Goal: Task Accomplishment & Management: Manage account settings

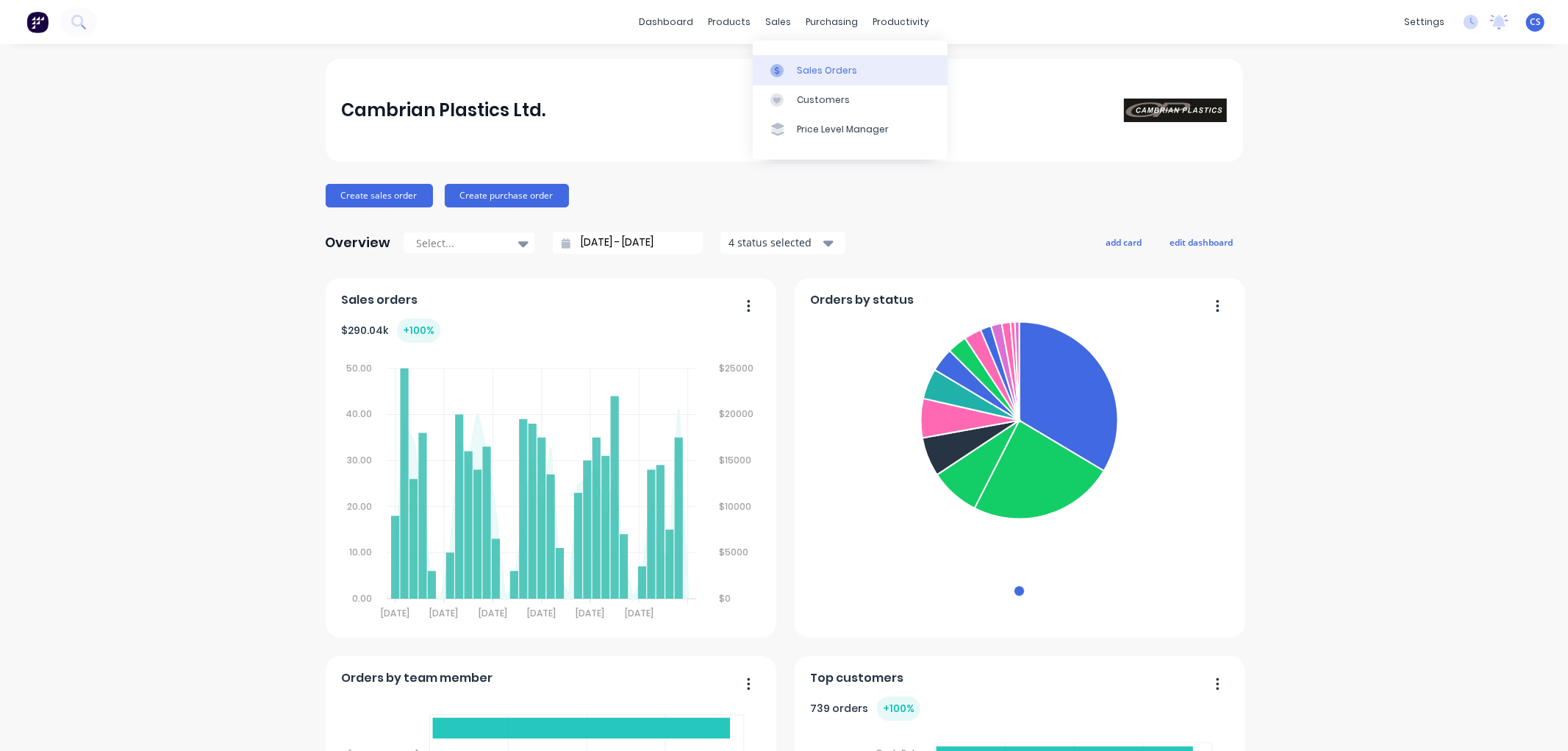
click at [795, 61] on link "Sales Orders" at bounding box center [849, 69] width 195 height 30
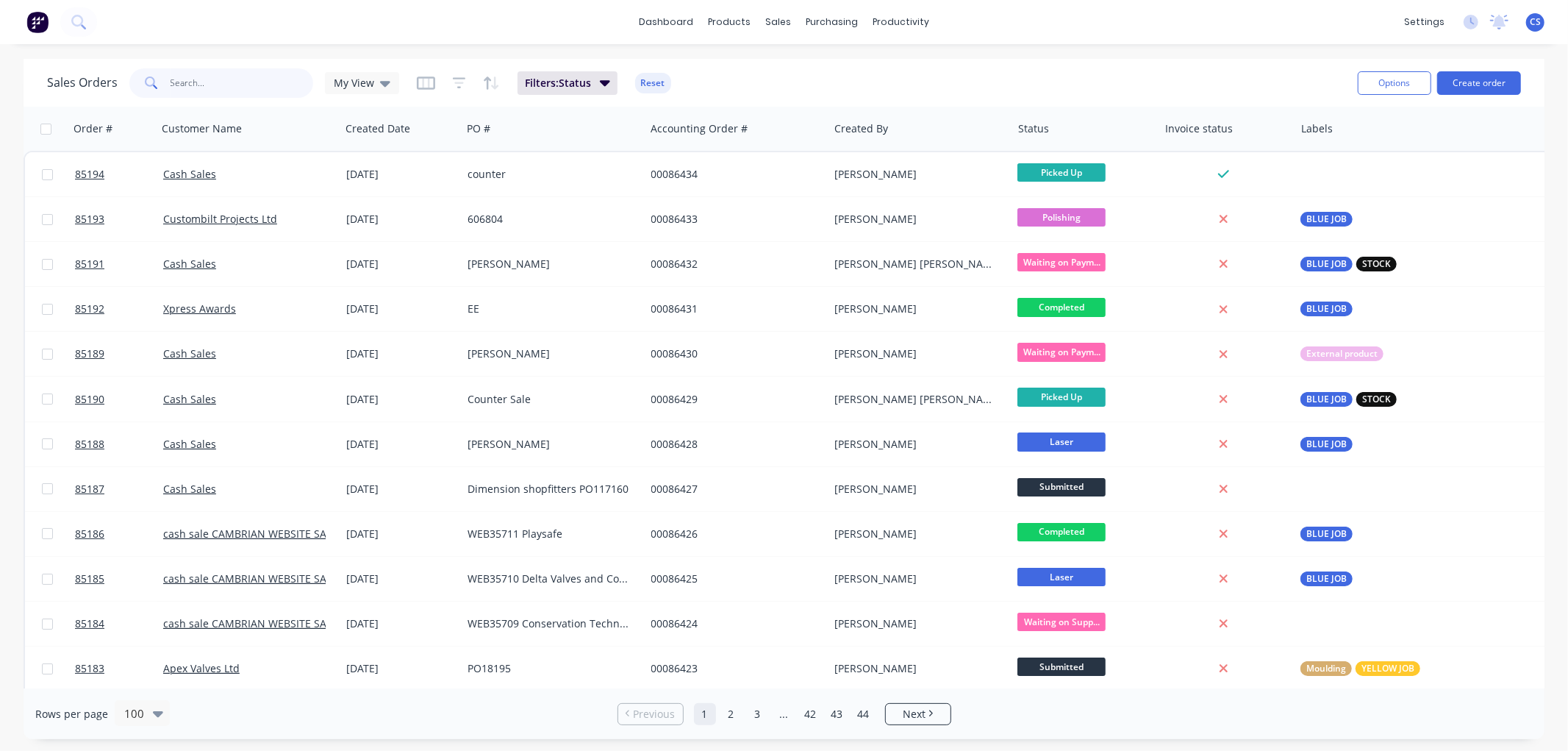
click at [198, 87] on input "text" at bounding box center [242, 83] width 144 height 30
type input "[PERSON_NAME]"
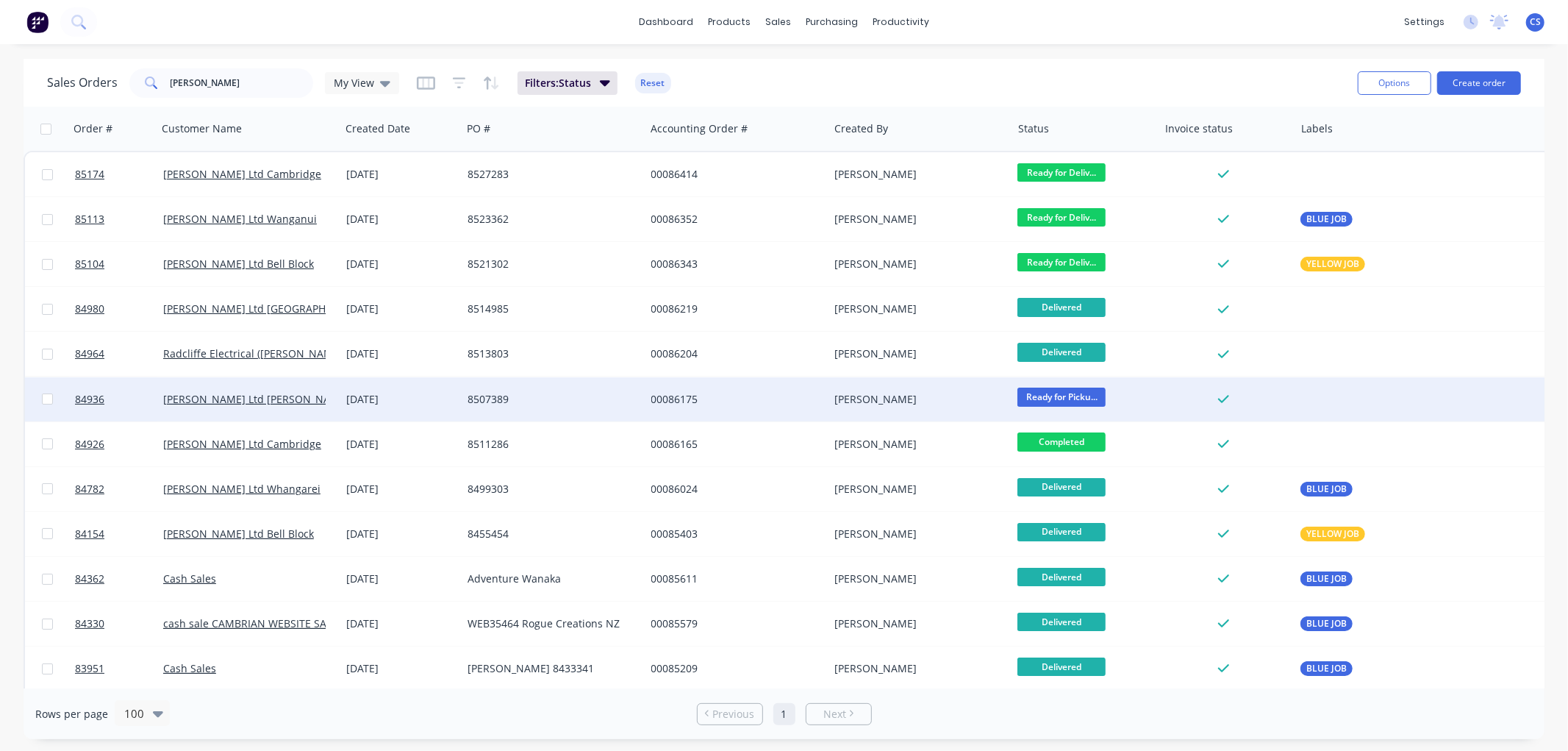
click at [562, 393] on div "8507389" at bounding box center [549, 399] width 163 height 14
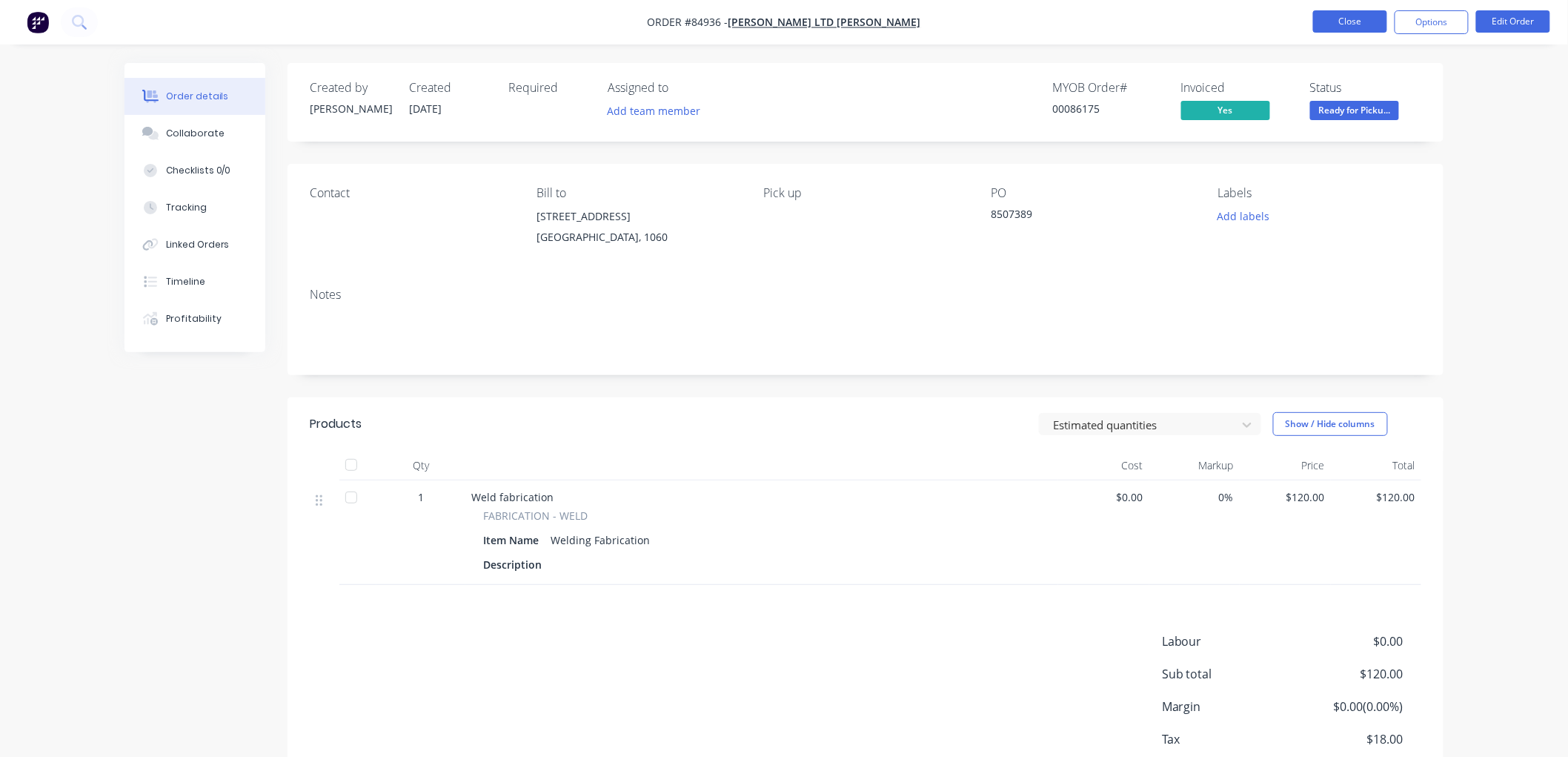
click at [1327, 21] on button "Close" at bounding box center [1350, 21] width 74 height 23
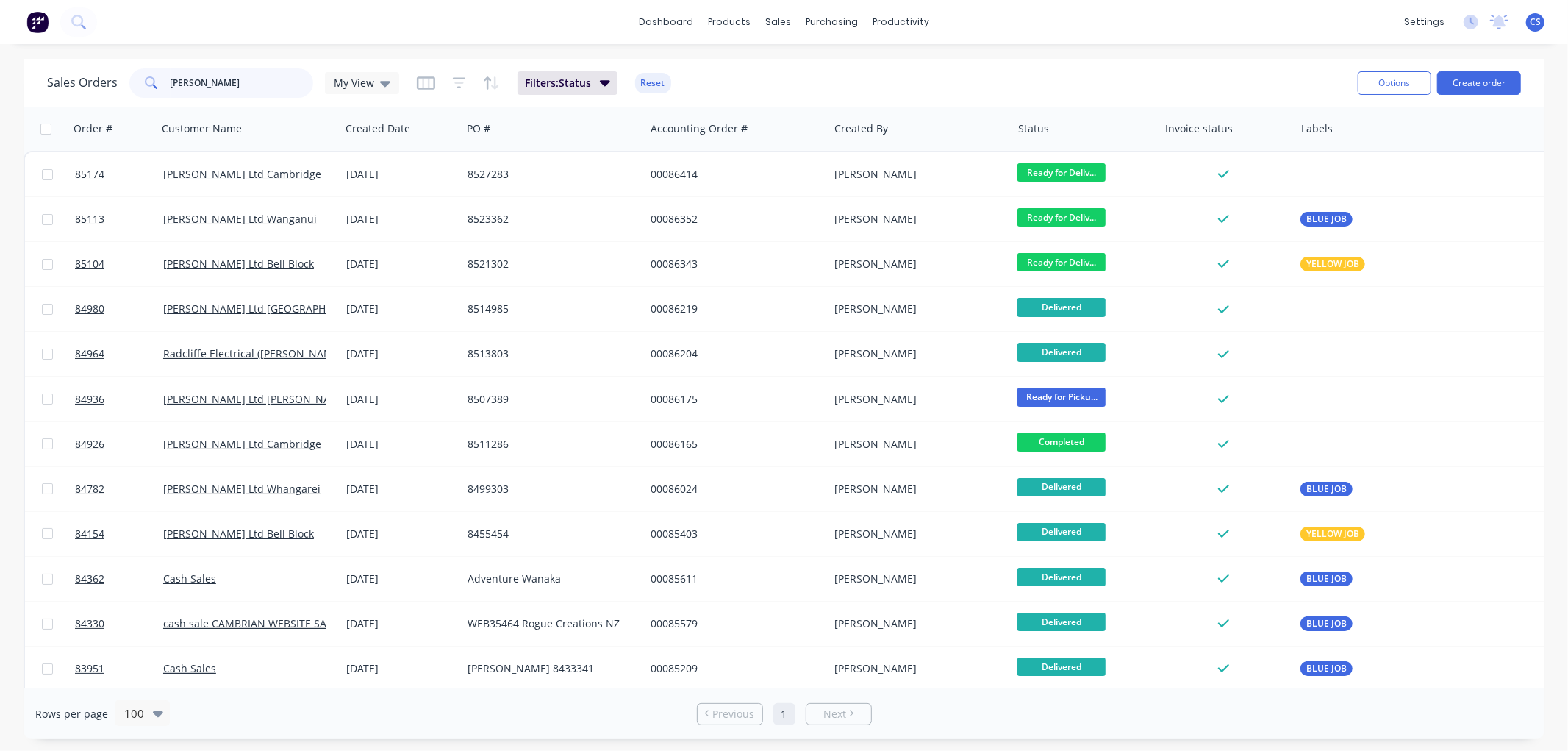
click at [232, 83] on input "[PERSON_NAME]" at bounding box center [242, 83] width 144 height 30
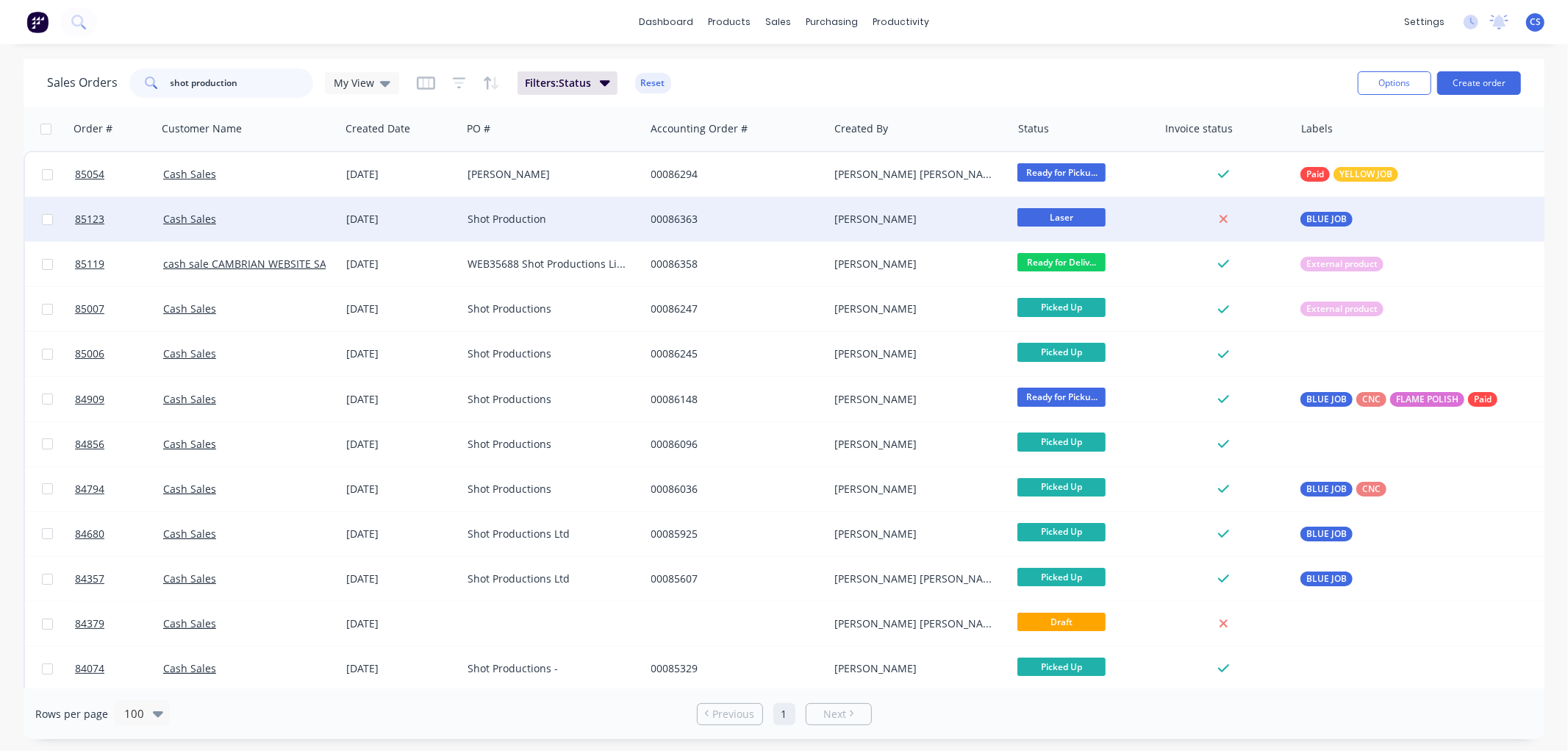
type input "shot production"
click at [571, 219] on div "Shot Production" at bounding box center [549, 219] width 163 height 14
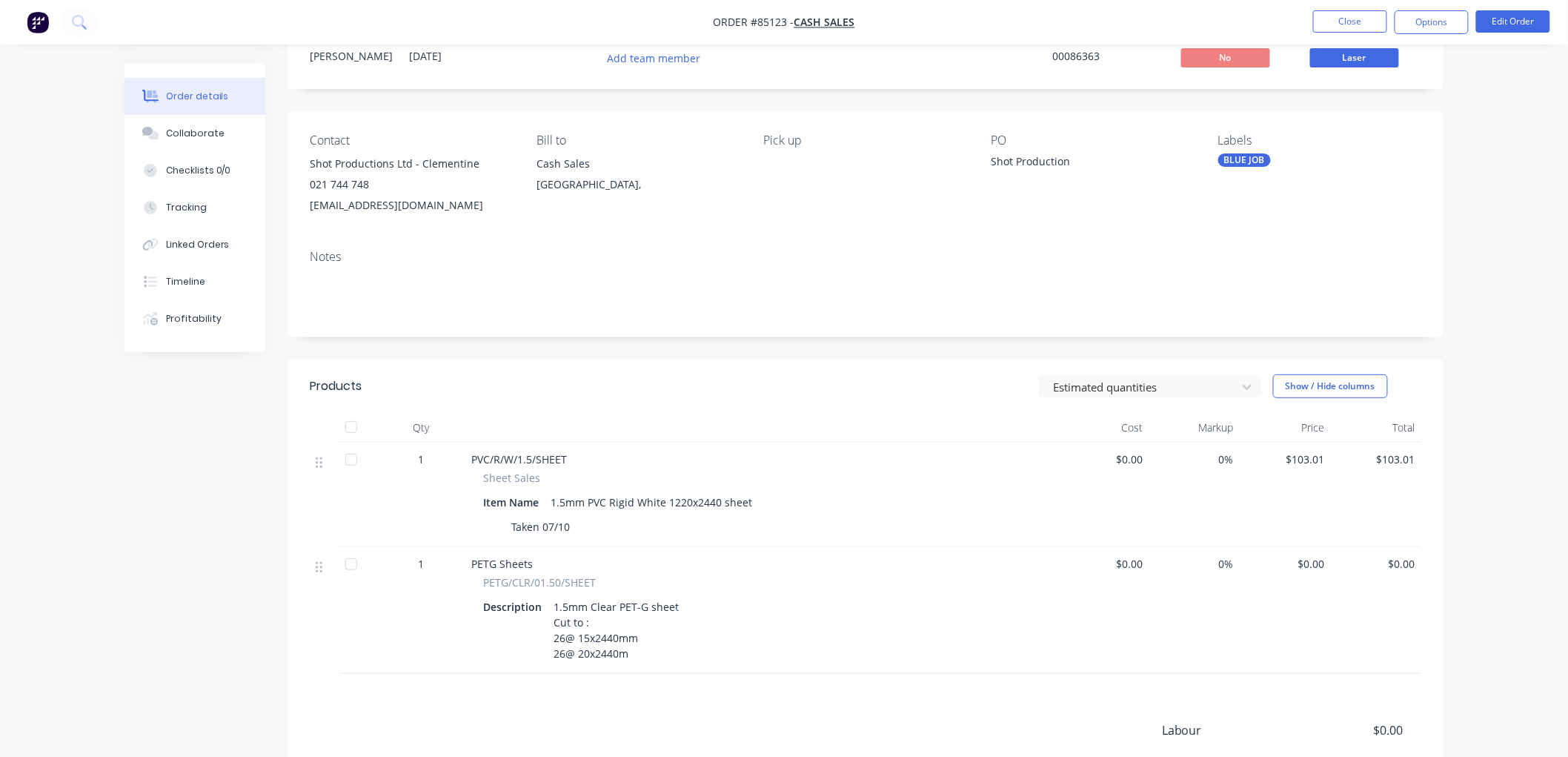
scroll to position [82, 0]
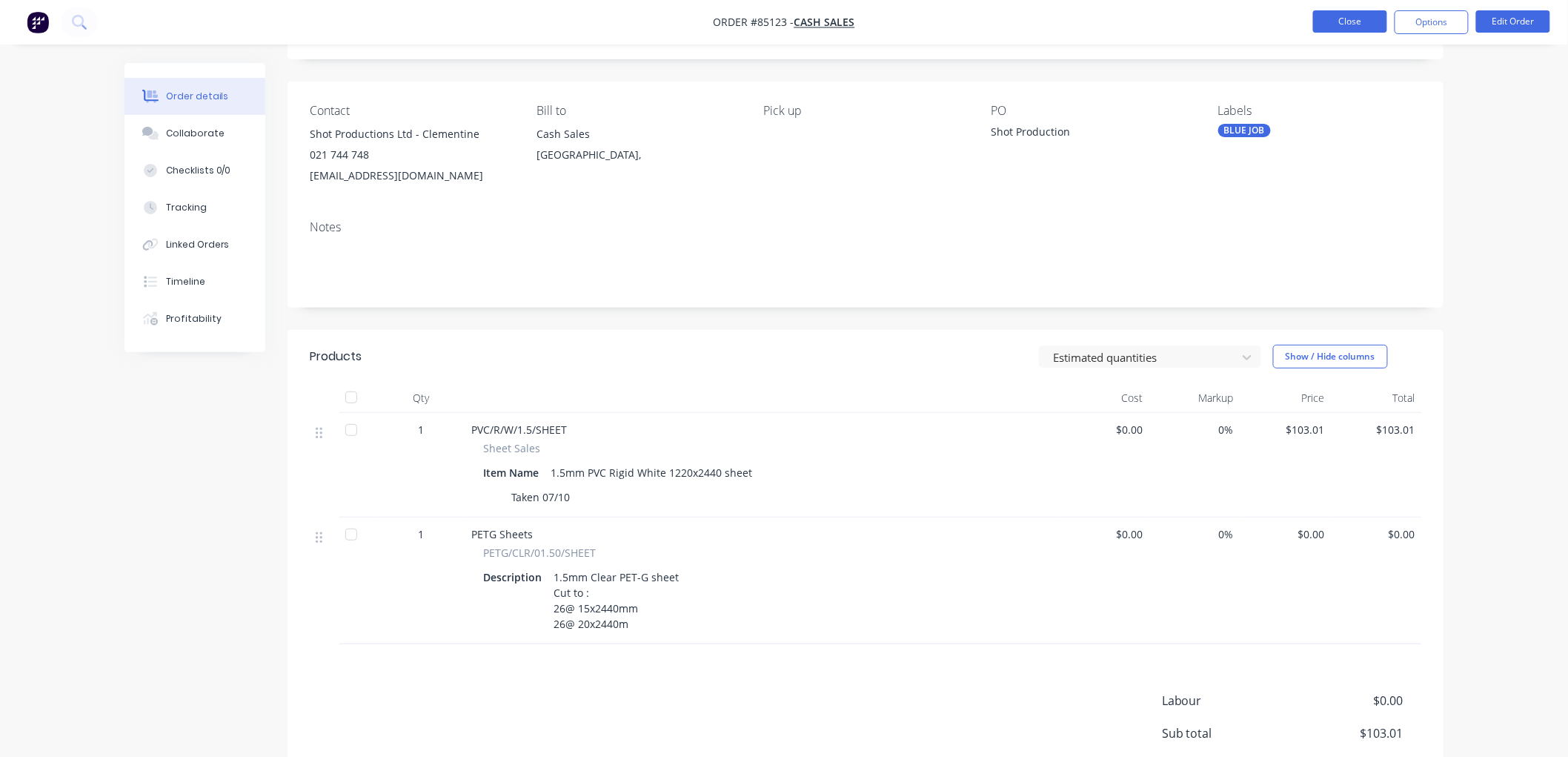
click at [1315, 11] on button "Close" at bounding box center [1350, 21] width 74 height 23
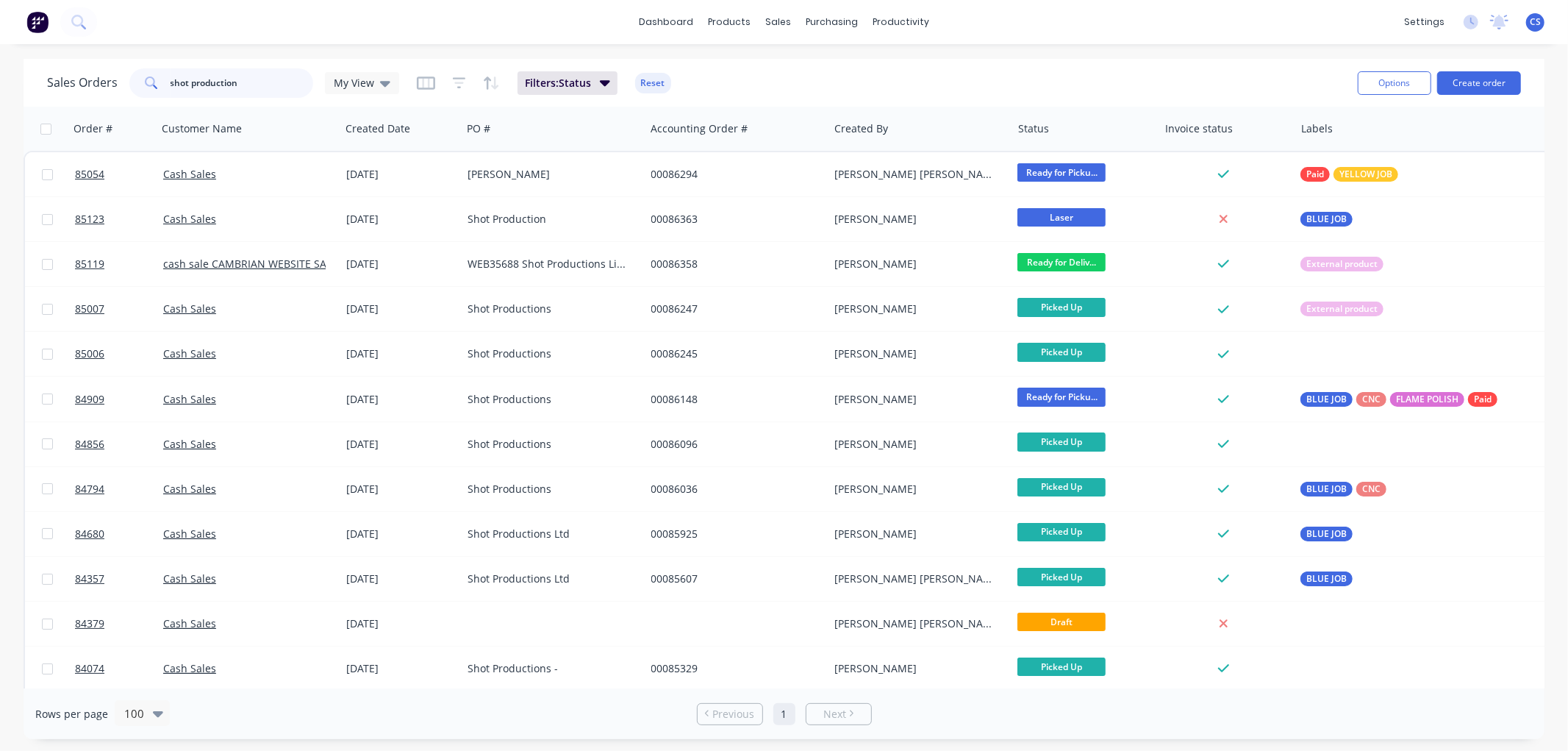
drag, startPoint x: 255, startPoint y: 81, endPoint x: 151, endPoint y: 78, distance: 104.0
click at [151, 78] on div "shot production" at bounding box center [221, 83] width 184 height 30
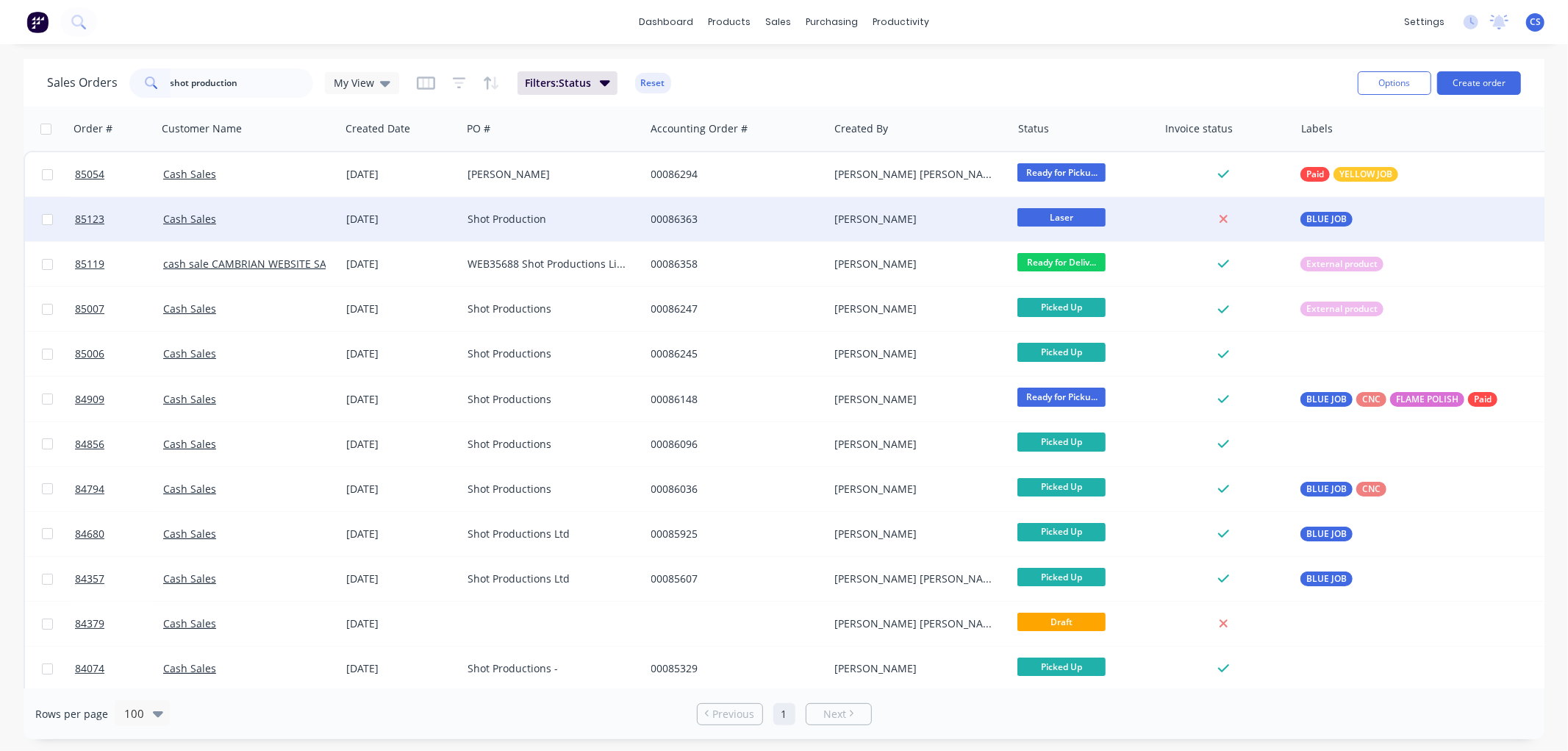
click at [1146, 209] on div "Laser" at bounding box center [1081, 219] width 128 height 22
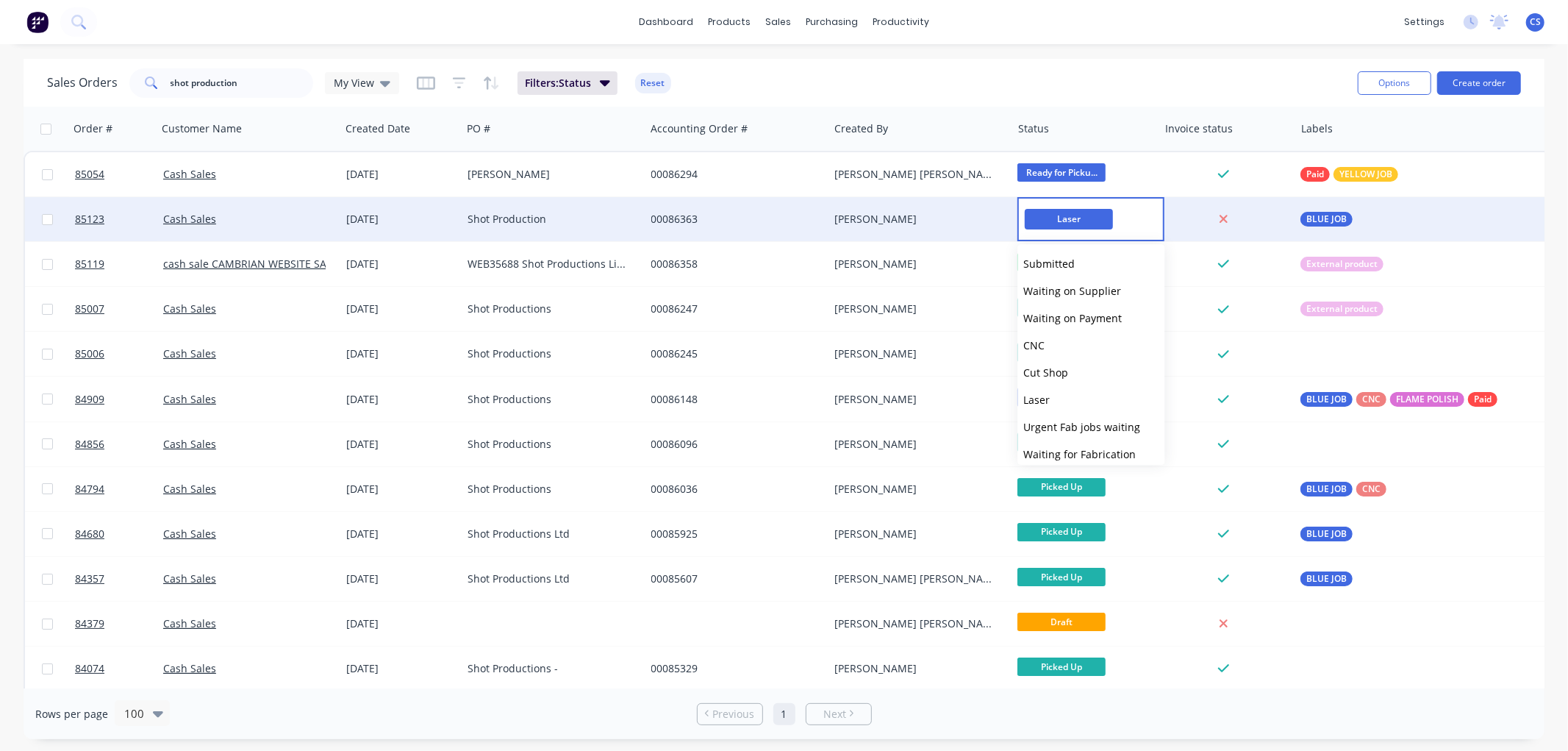
click at [675, 214] on div "00086363" at bounding box center [733, 219] width 163 height 14
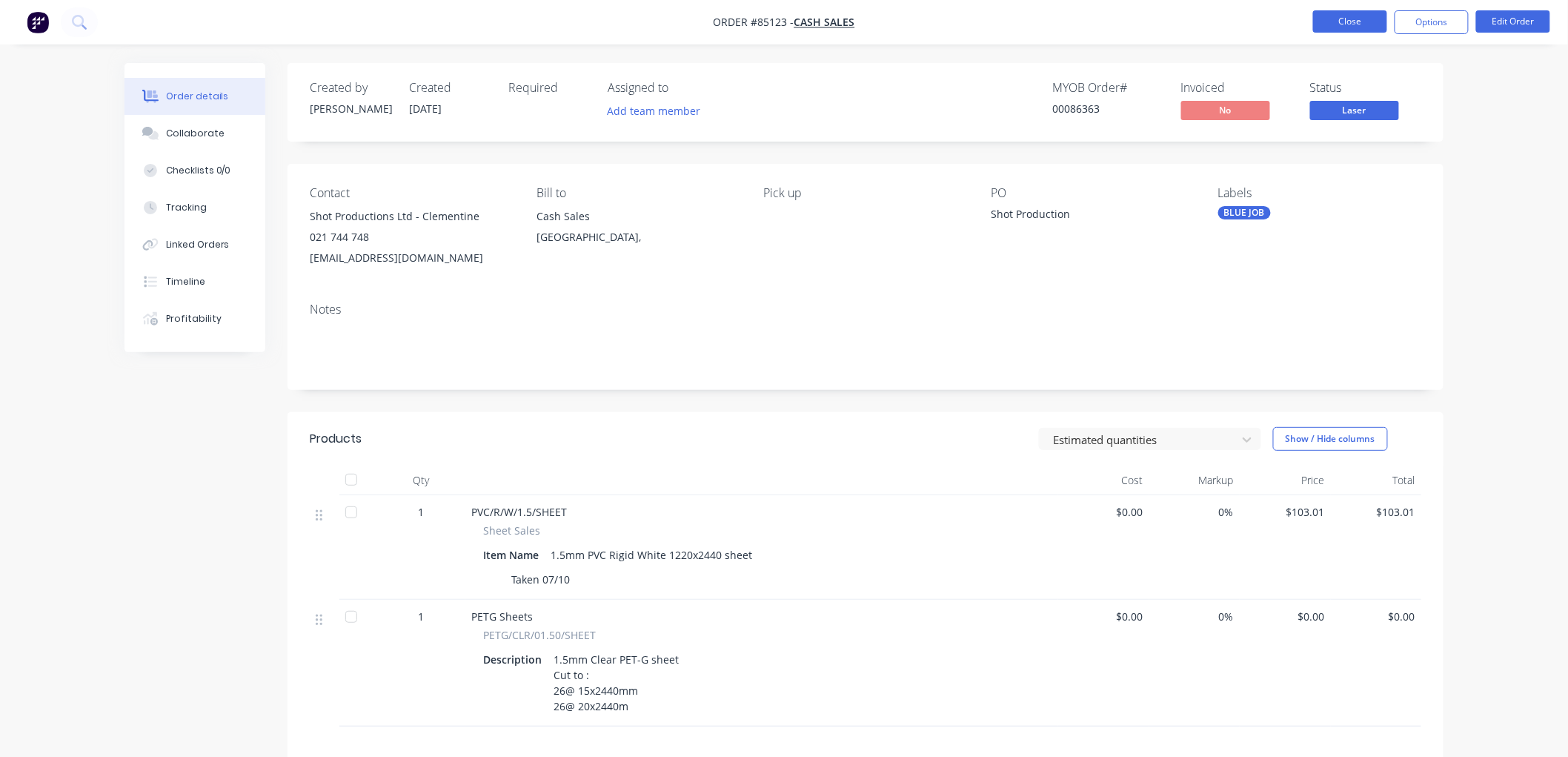
click at [1365, 24] on button "Close" at bounding box center [1350, 21] width 74 height 23
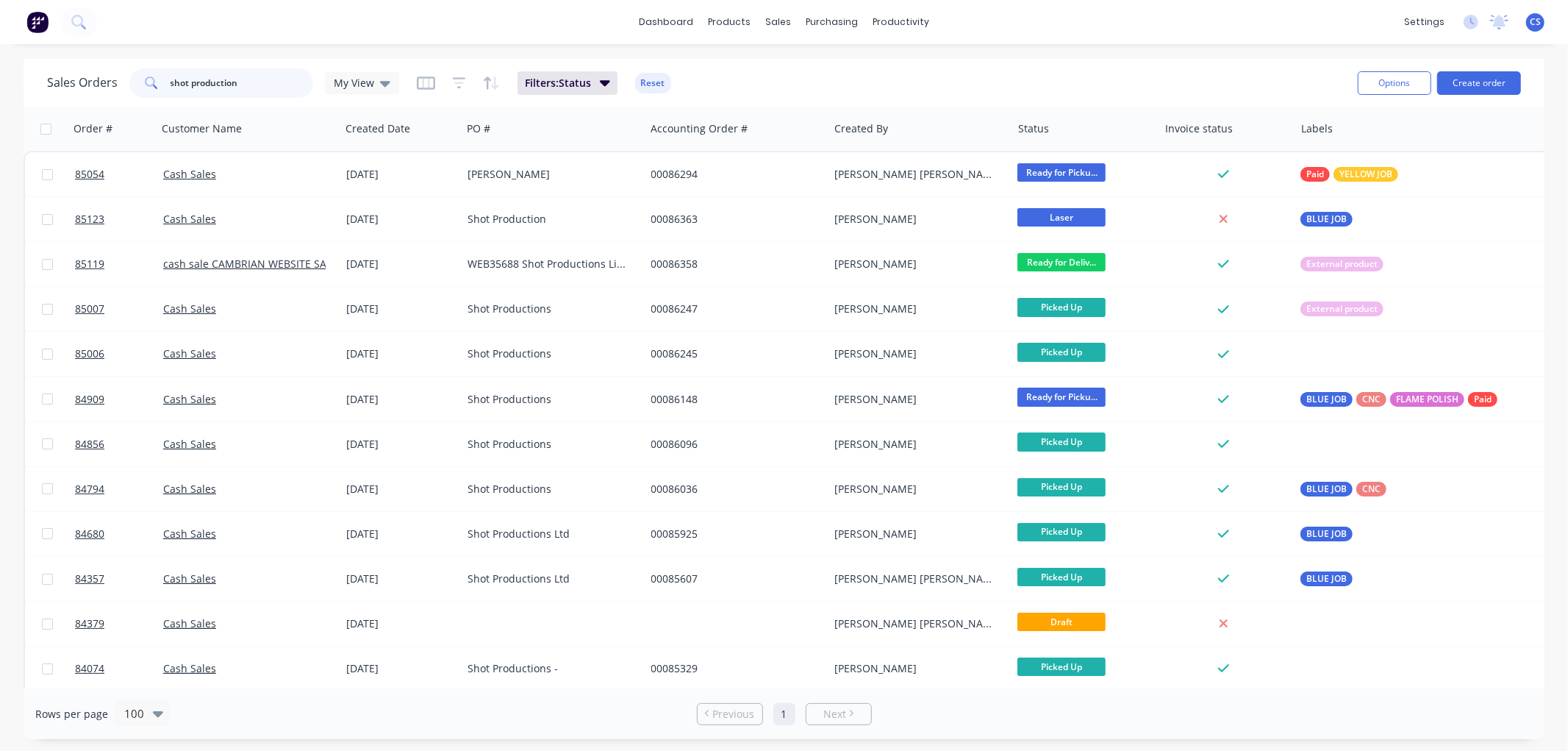
drag, startPoint x: 252, startPoint y: 75, endPoint x: 164, endPoint y: 83, distance: 88.4
click at [164, 83] on div "shot production" at bounding box center [221, 83] width 184 height 30
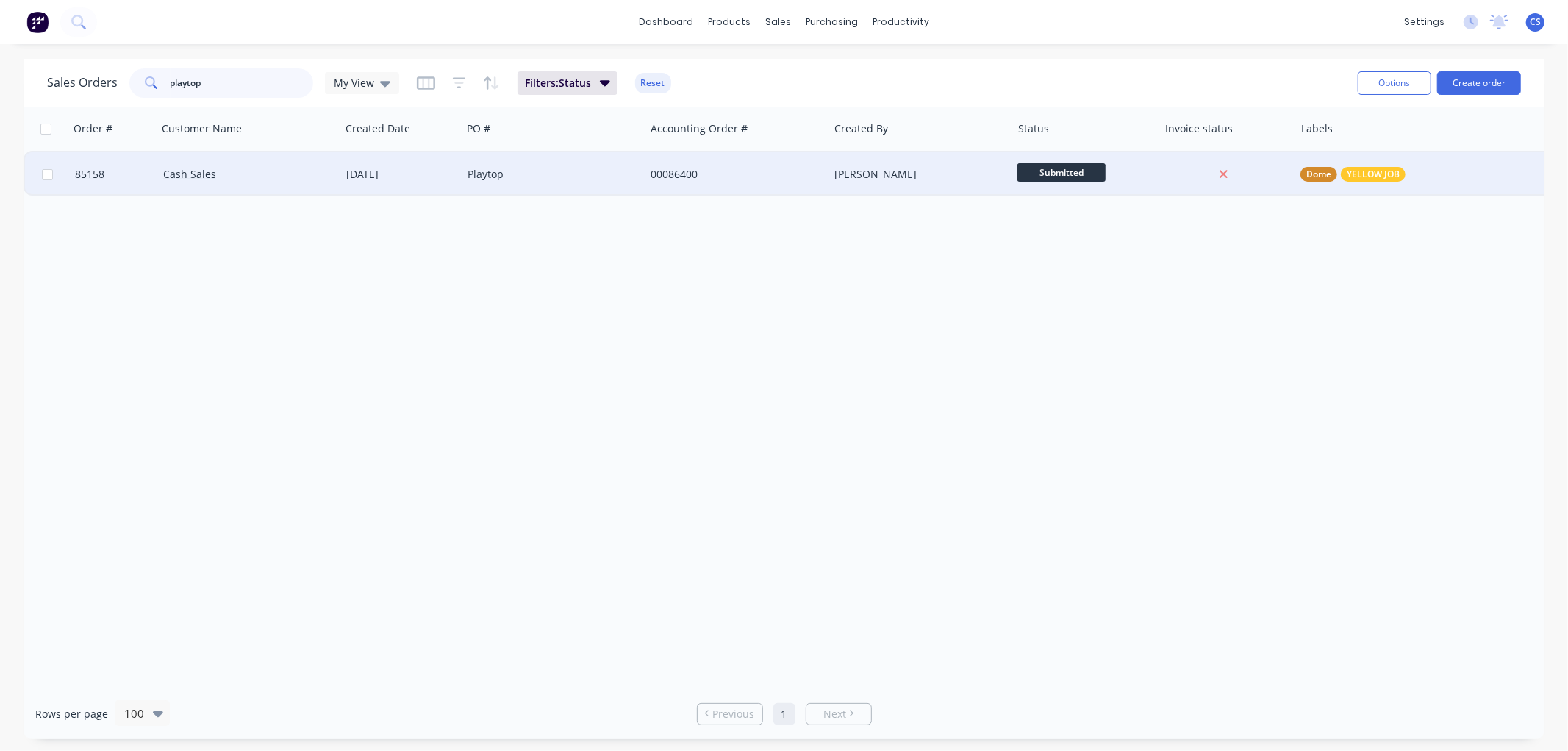
type input "playtop"
click at [544, 174] on div "Playtop" at bounding box center [549, 174] width 163 height 14
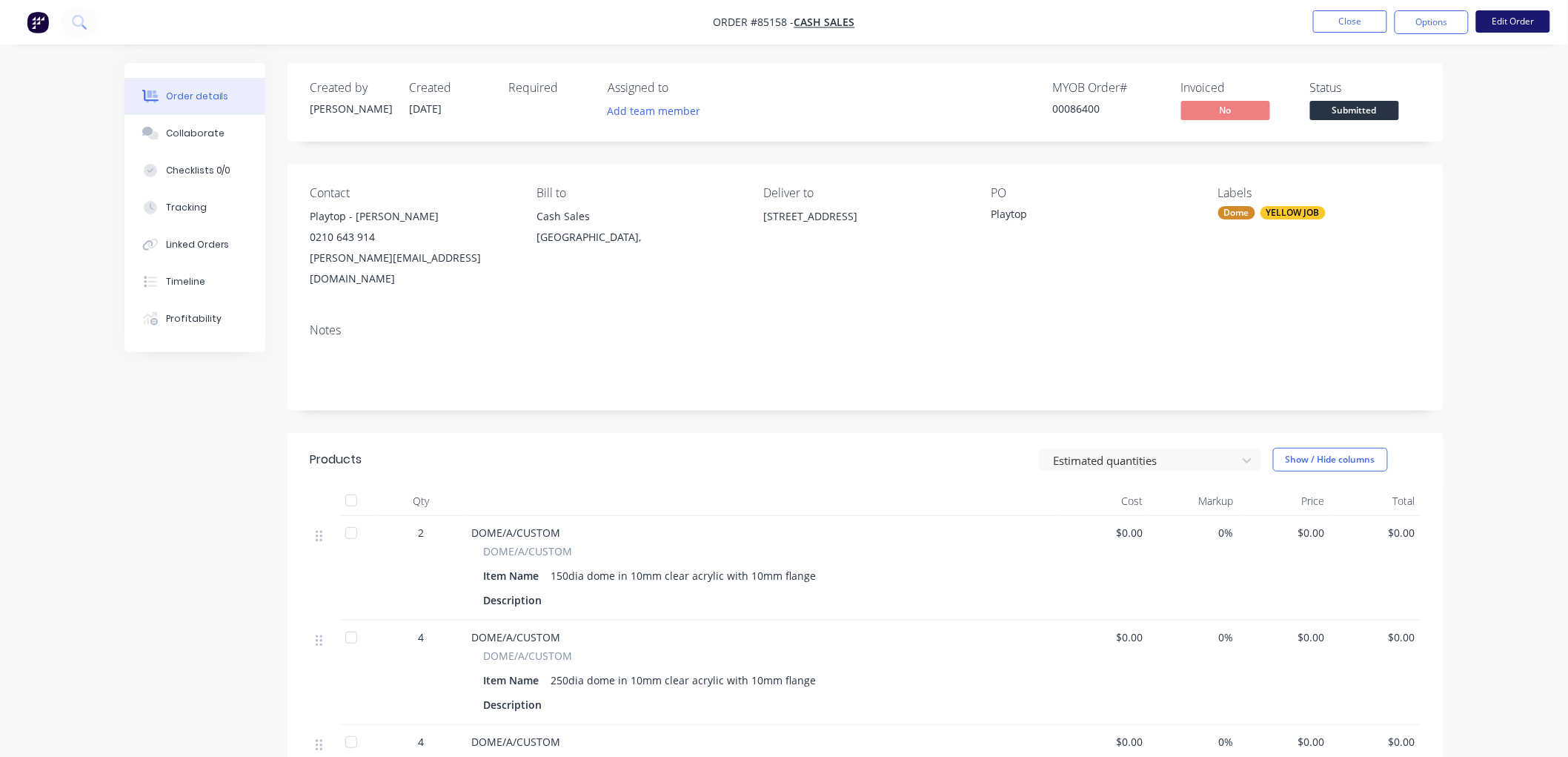
click at [1499, 27] on button "Edit Order" at bounding box center [1513, 21] width 74 height 23
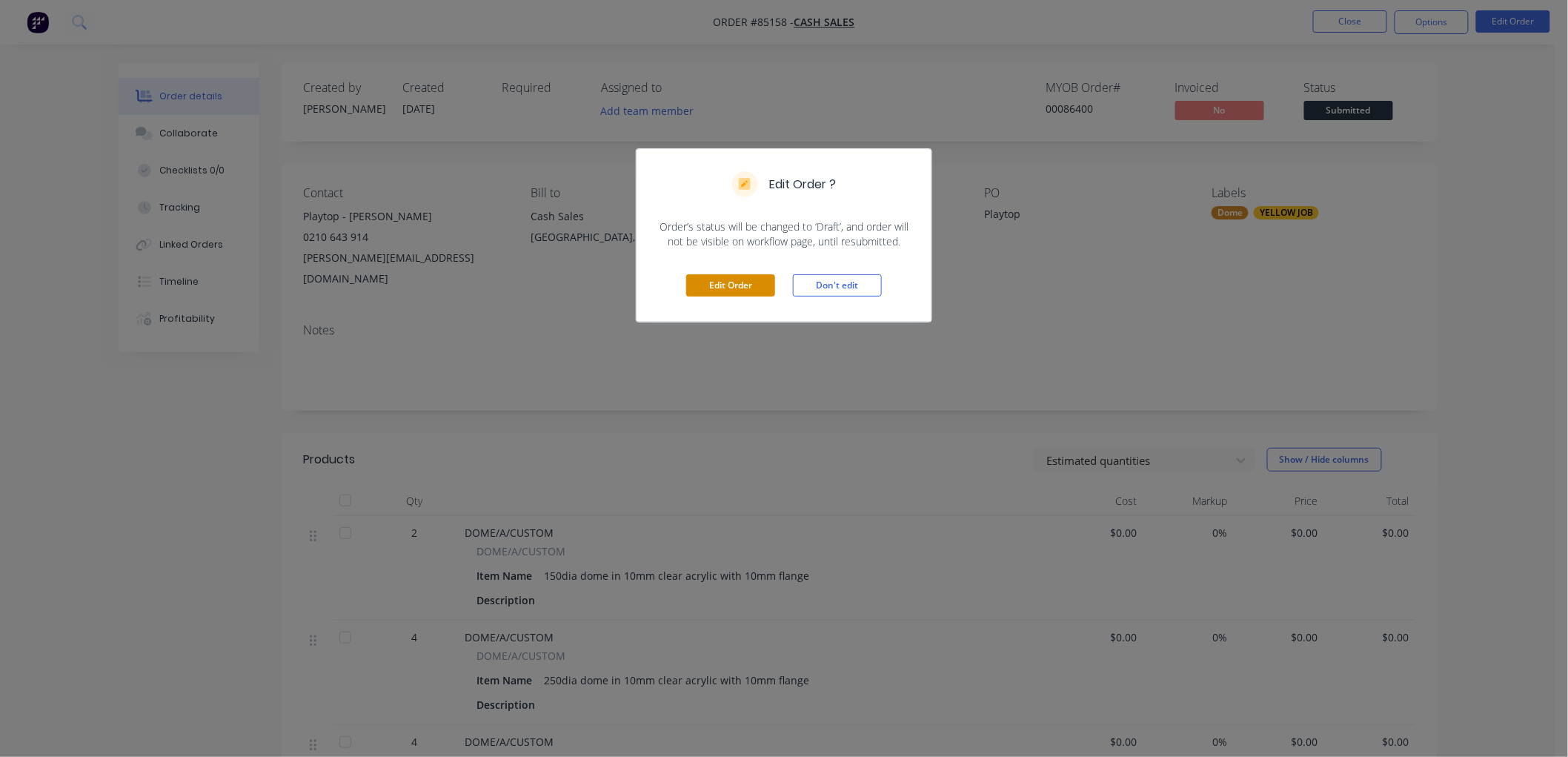
click at [751, 287] on button "Edit Order" at bounding box center [731, 285] width 89 height 23
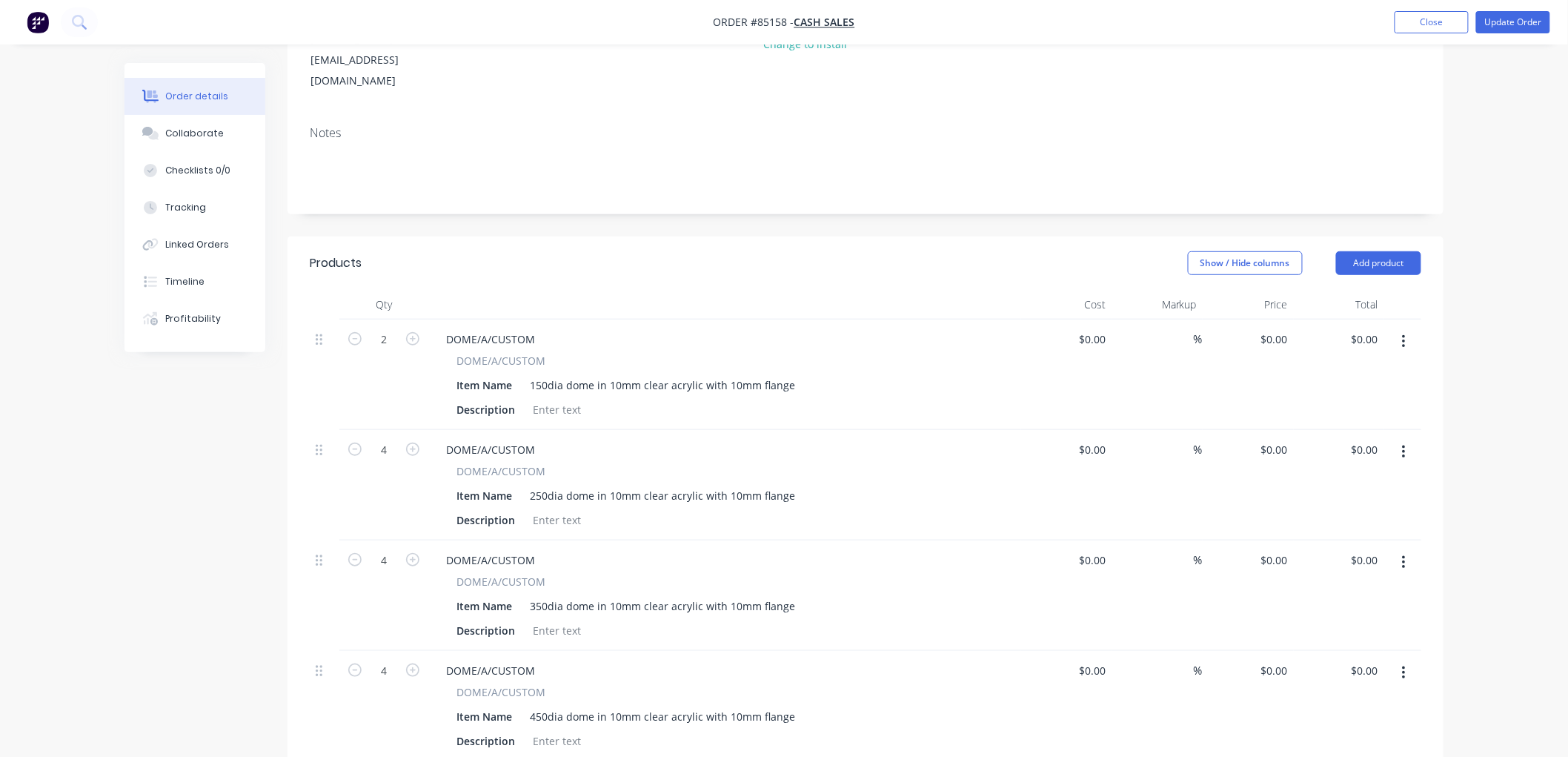
scroll to position [247, 0]
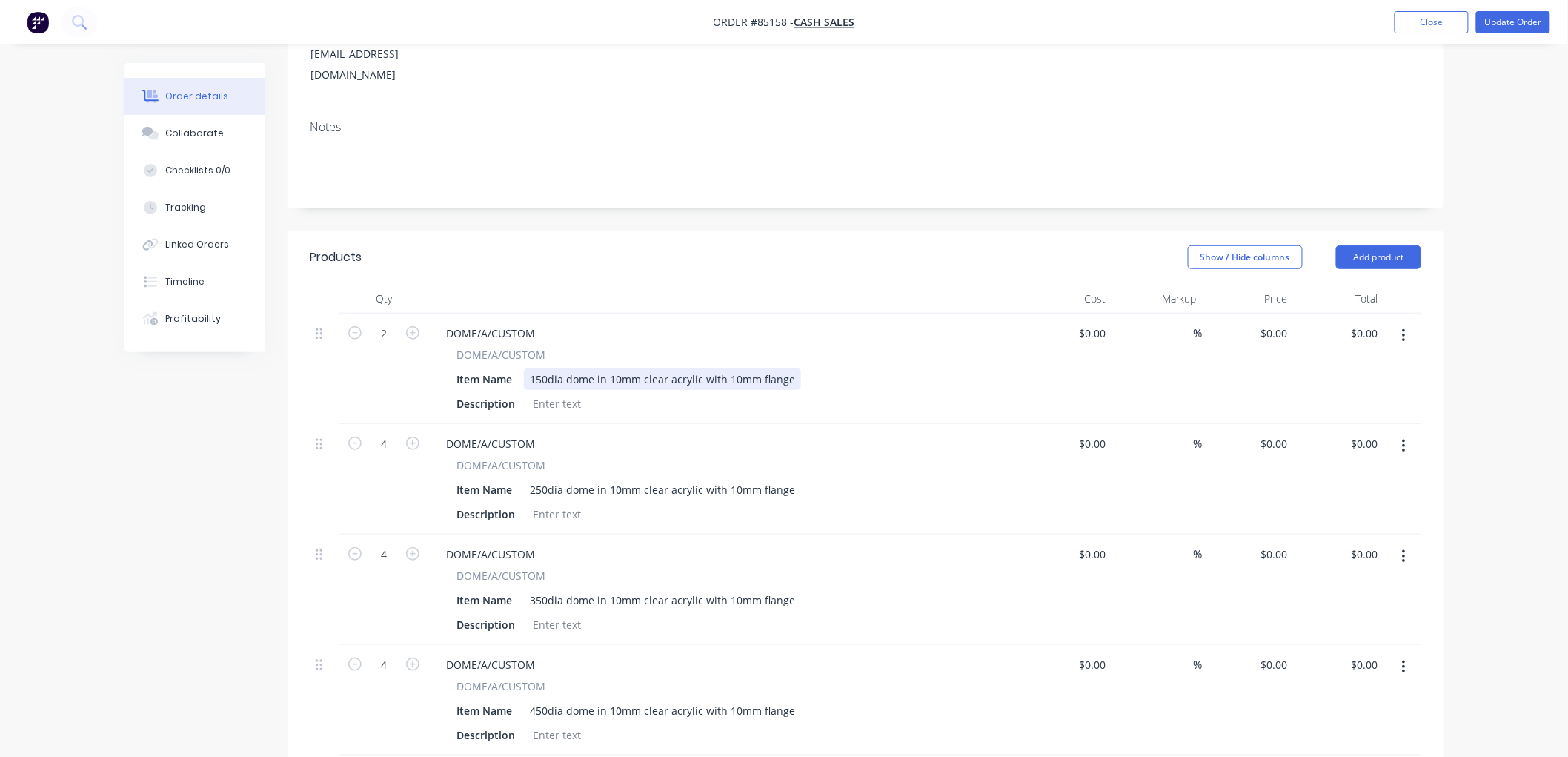
click at [730, 368] on div "150dia dome in 10mm clear acrylic with 10mm flange" at bounding box center [662, 379] width 277 height 22
click at [730, 478] on div "250dia dome in 10mm clear acrylic with 10mm flange" at bounding box center [662, 489] width 277 height 22
click at [728, 589] on div "350dia dome in 10mm clear acrylic with 10mm flange" at bounding box center [662, 600] width 277 height 22
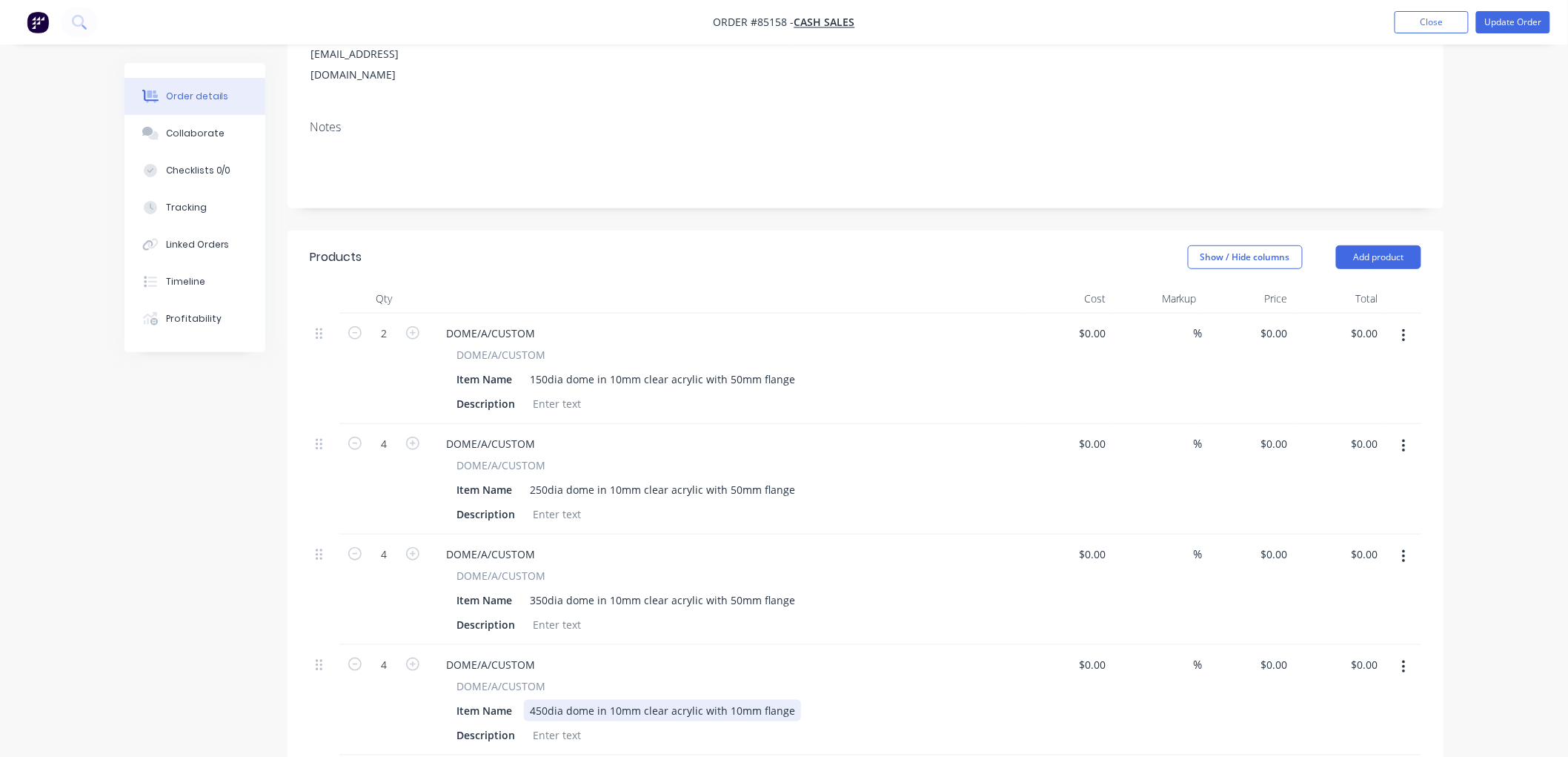
click at [730, 699] on div "450dia dome in 10mm clear acrylic with 10mm flange" at bounding box center [662, 710] width 277 height 22
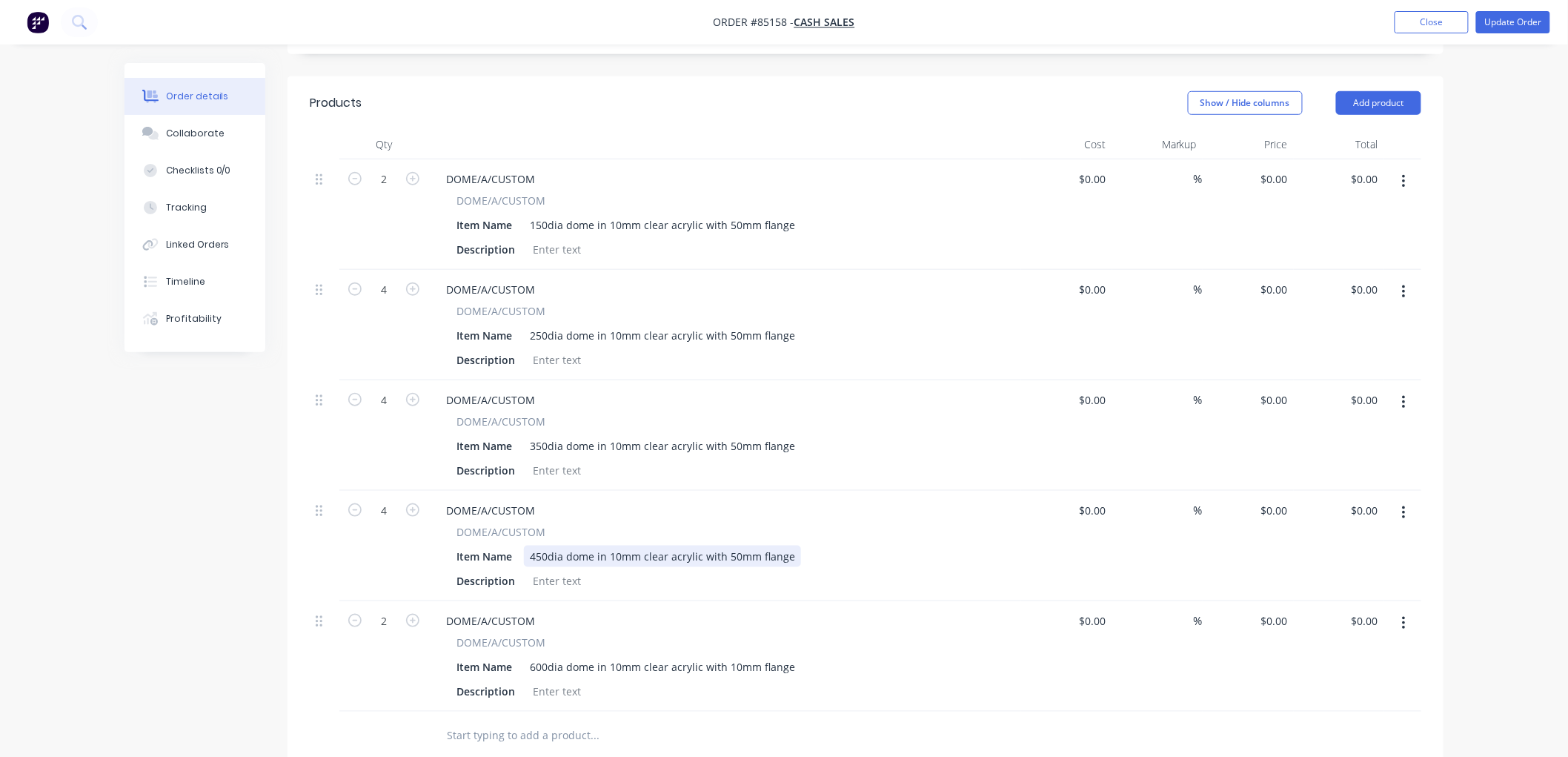
scroll to position [412, 0]
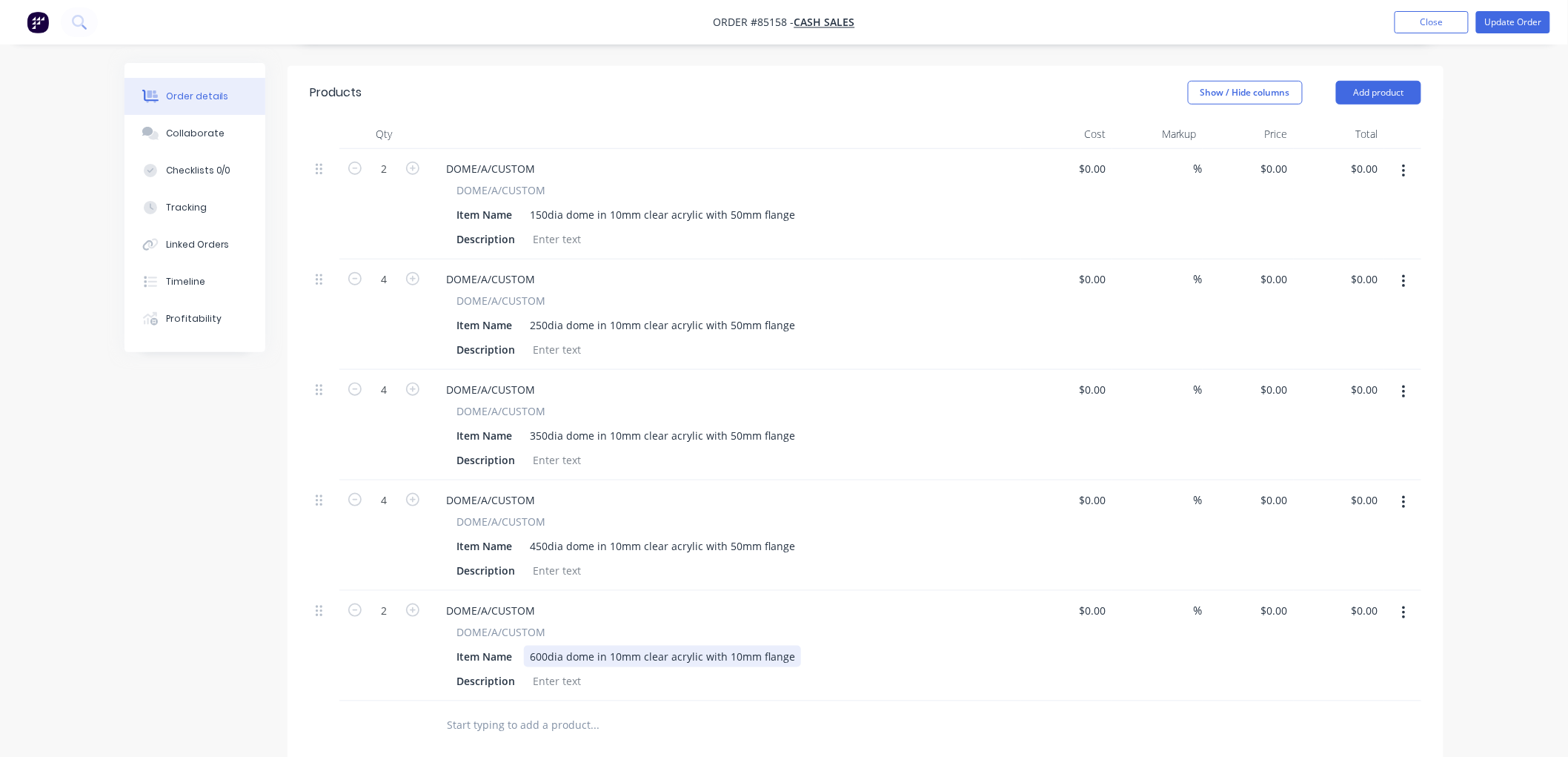
drag, startPoint x: 730, startPoint y: 594, endPoint x: 774, endPoint y: 589, distance: 44.3
click at [729, 646] on div "600dia dome in 10mm clear acrylic with 10mm flange" at bounding box center [662, 657] width 277 height 22
click at [1523, 25] on button "Update Order" at bounding box center [1513, 22] width 74 height 23
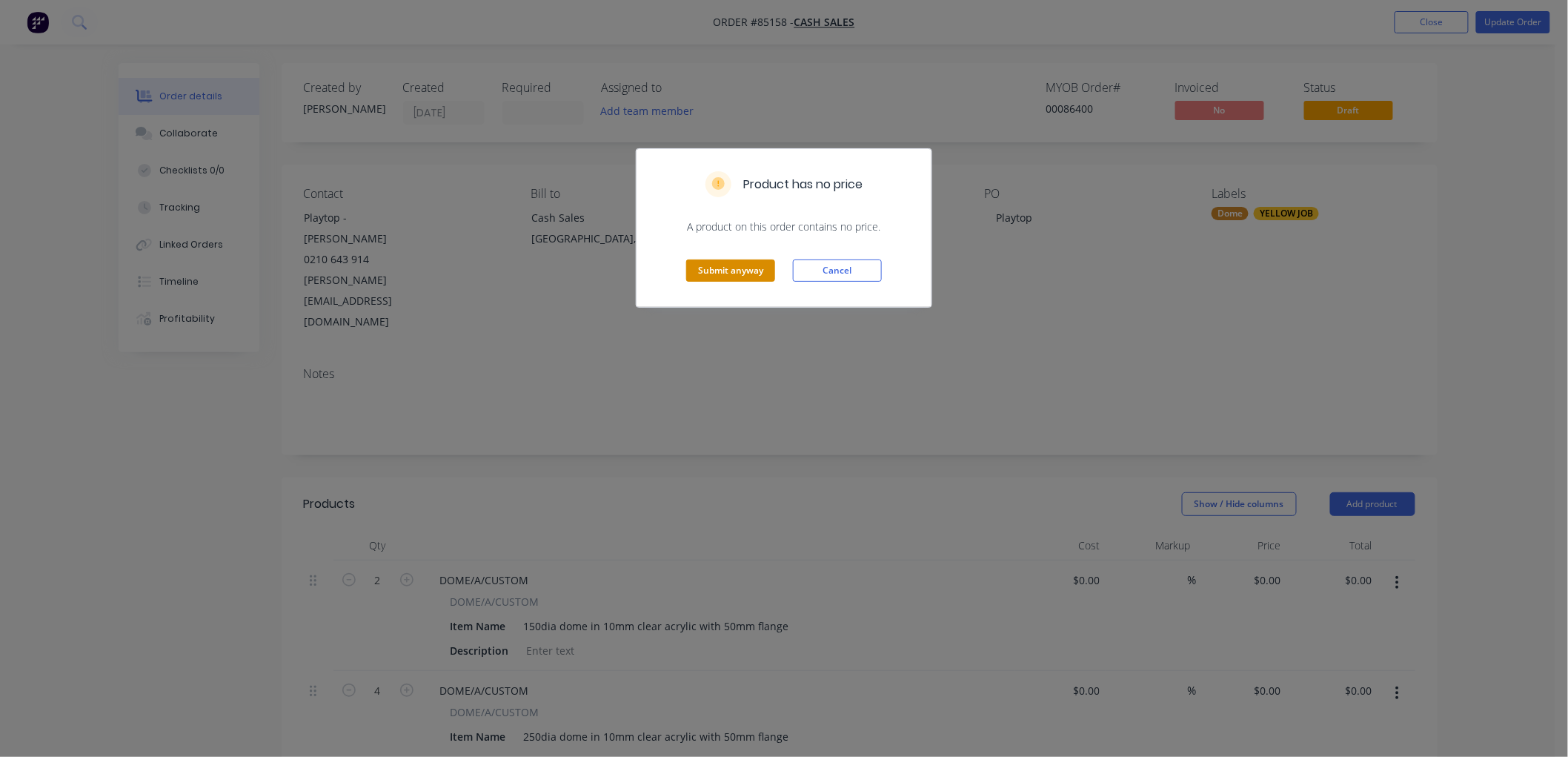
click at [724, 272] on button "Submit anyway" at bounding box center [731, 270] width 89 height 23
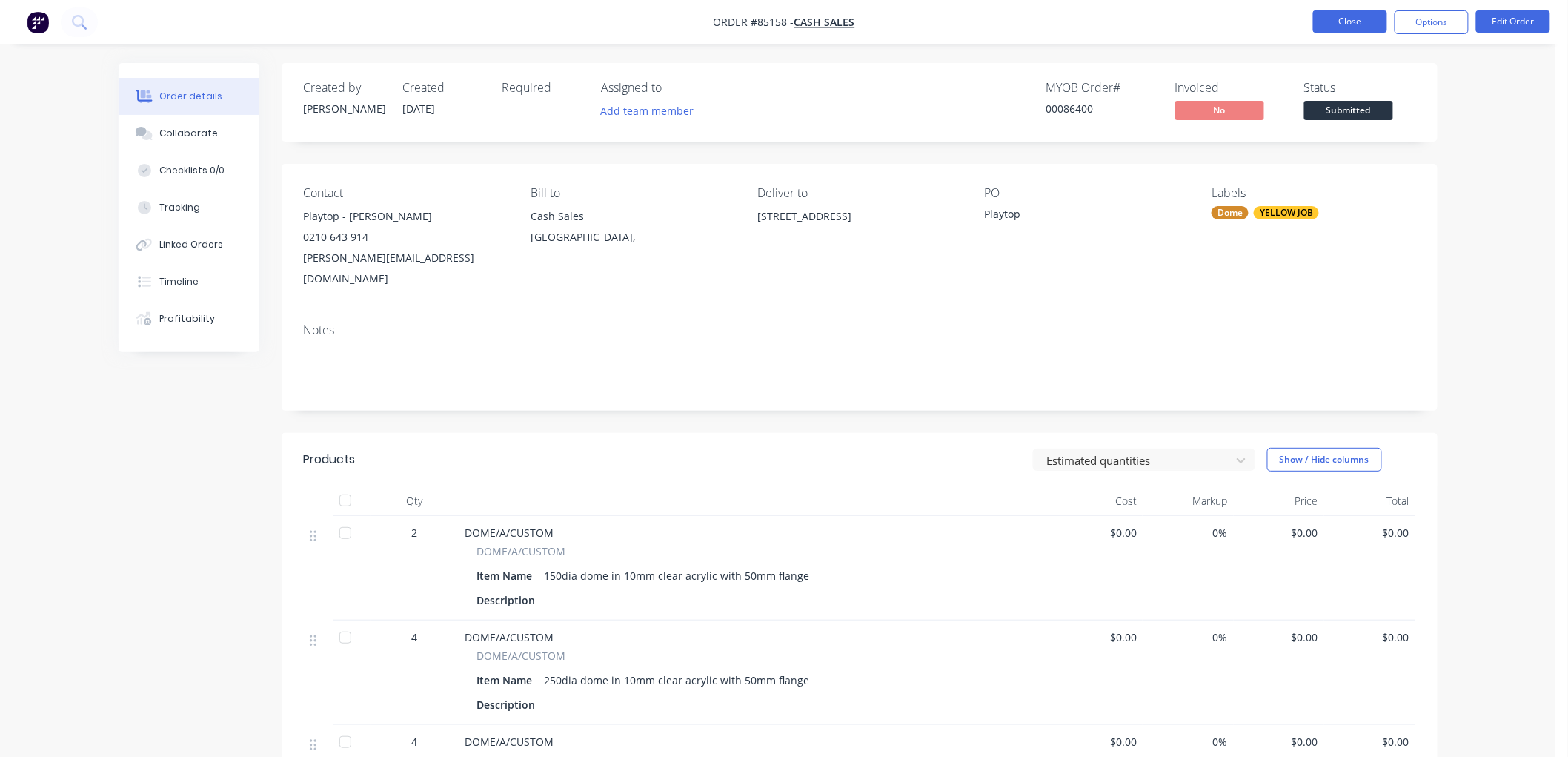
click at [1338, 26] on button "Close" at bounding box center [1350, 21] width 74 height 23
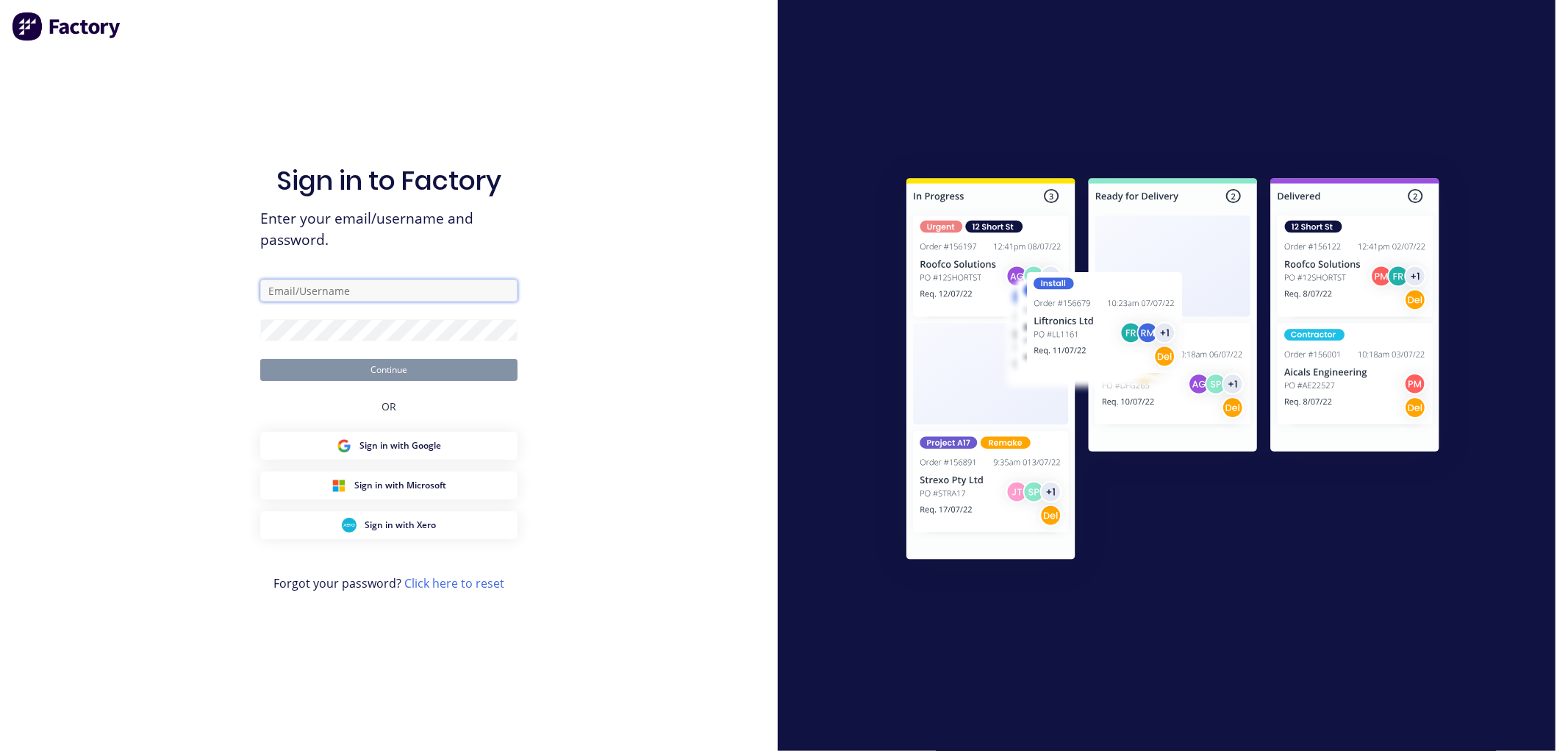
click at [376, 291] on input "text" at bounding box center [388, 290] width 257 height 22
type input "35604"
drag, startPoint x: 327, startPoint y: 291, endPoint x: 272, endPoint y: 288, distance: 55.1
click at [263, 285] on input "35604" at bounding box center [388, 290] width 257 height 22
type input "[EMAIL_ADDRESS][DOMAIN_NAME]"
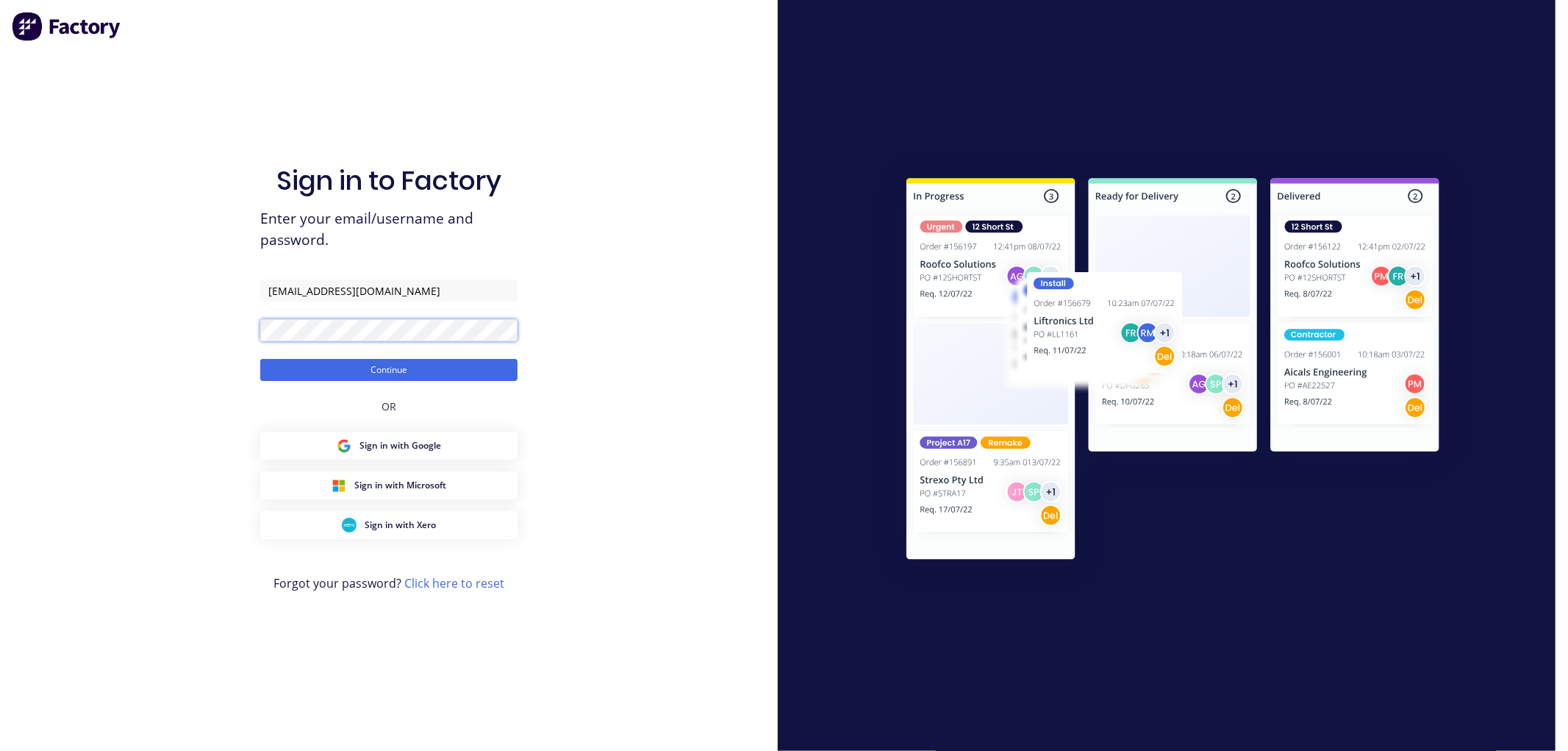
click at [260, 359] on button "Continue" at bounding box center [388, 370] width 257 height 22
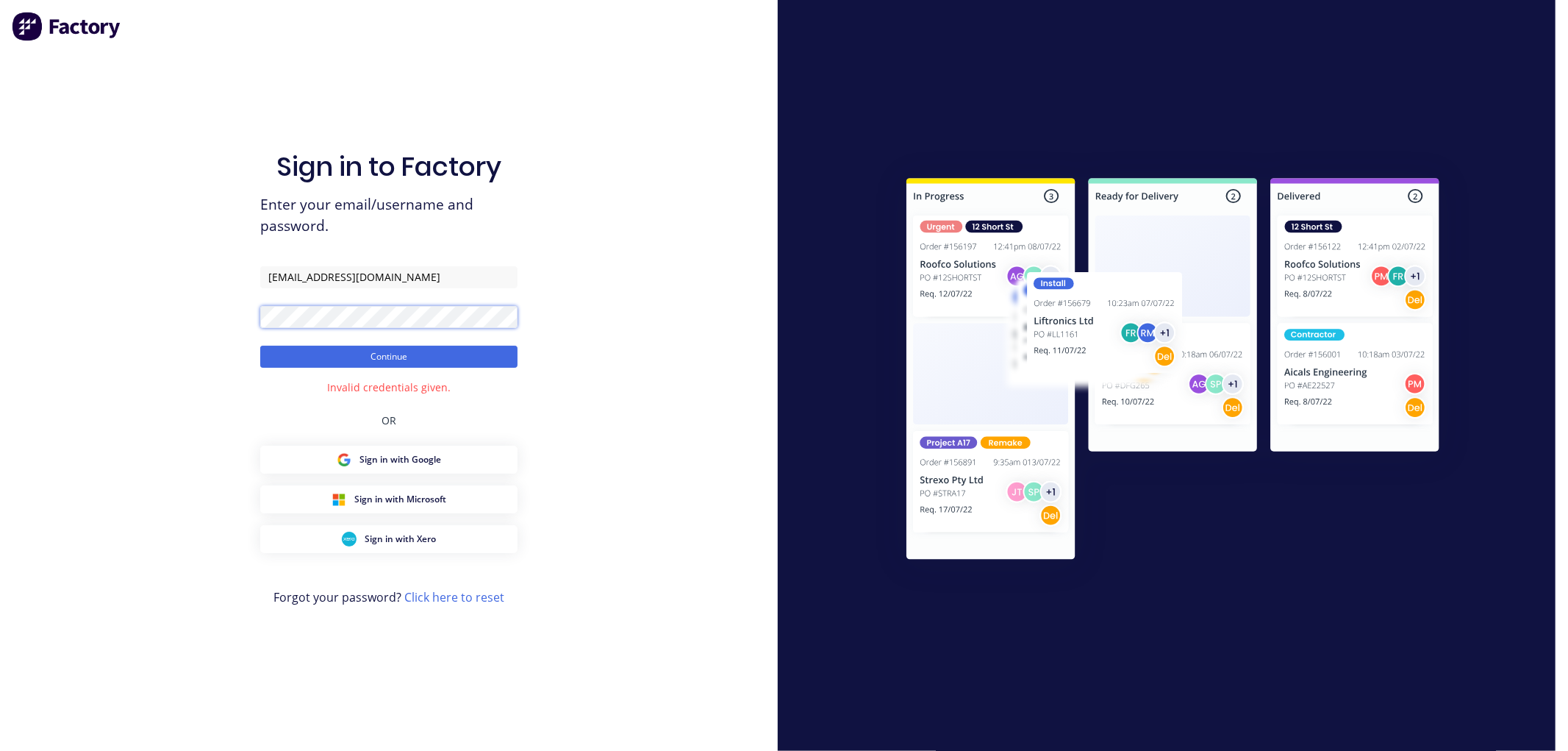
click at [243, 316] on div "Sign in to Factory Enter your email/username and password. [EMAIL_ADDRESS][DOMA…" at bounding box center [388, 375] width 778 height 751
click at [370, 364] on button "Continue" at bounding box center [388, 356] width 257 height 22
click at [368, 362] on button "Continue" at bounding box center [388, 356] width 257 height 22
click at [260, 345] on button "Continue" at bounding box center [388, 356] width 257 height 22
click at [240, 315] on div "Sign in to Factory Enter your email/username and password. [EMAIL_ADDRESS][DOMA…" at bounding box center [388, 375] width 778 height 751
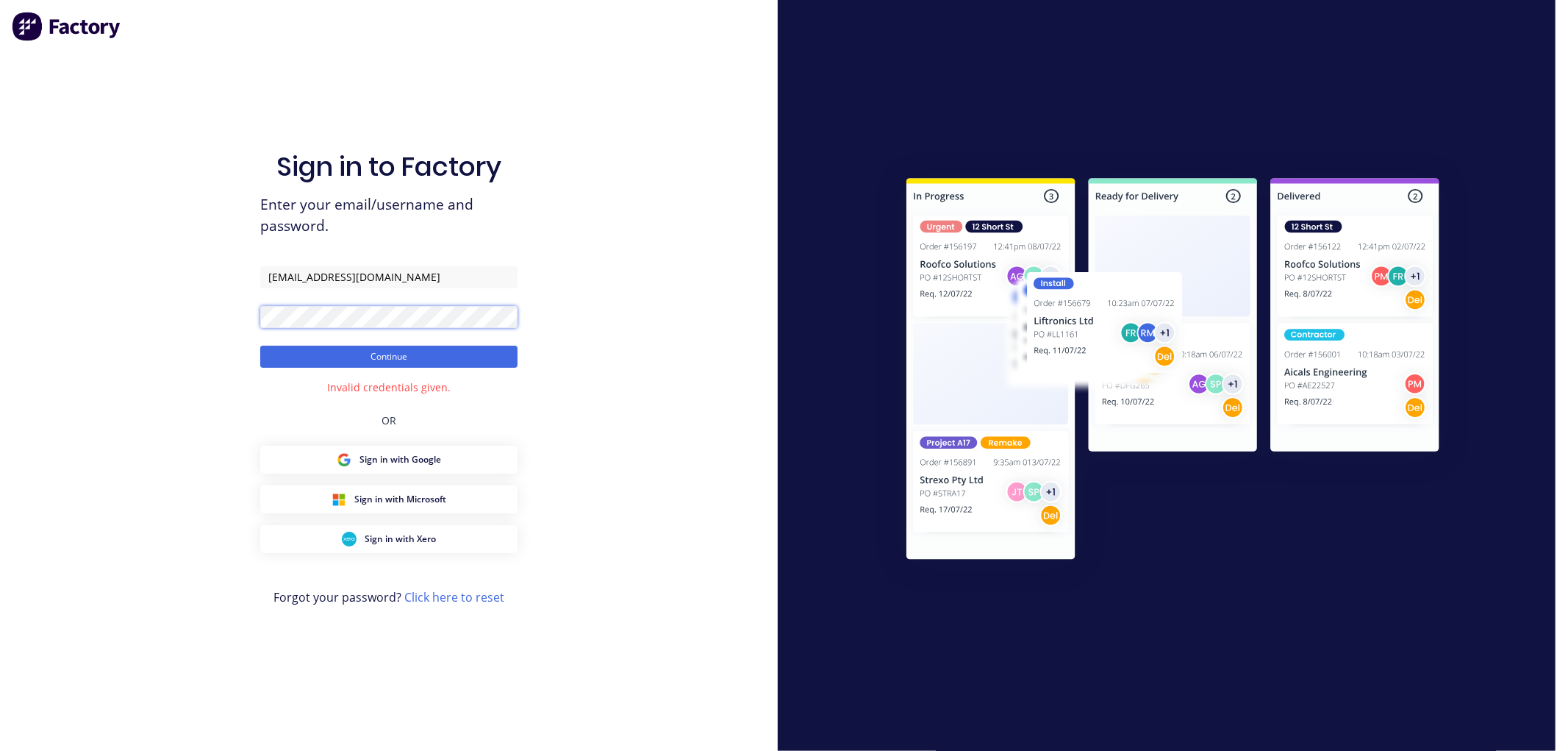
click at [260, 345] on button "Continue" at bounding box center [388, 356] width 257 height 22
click at [402, 358] on button "Continue" at bounding box center [388, 356] width 257 height 22
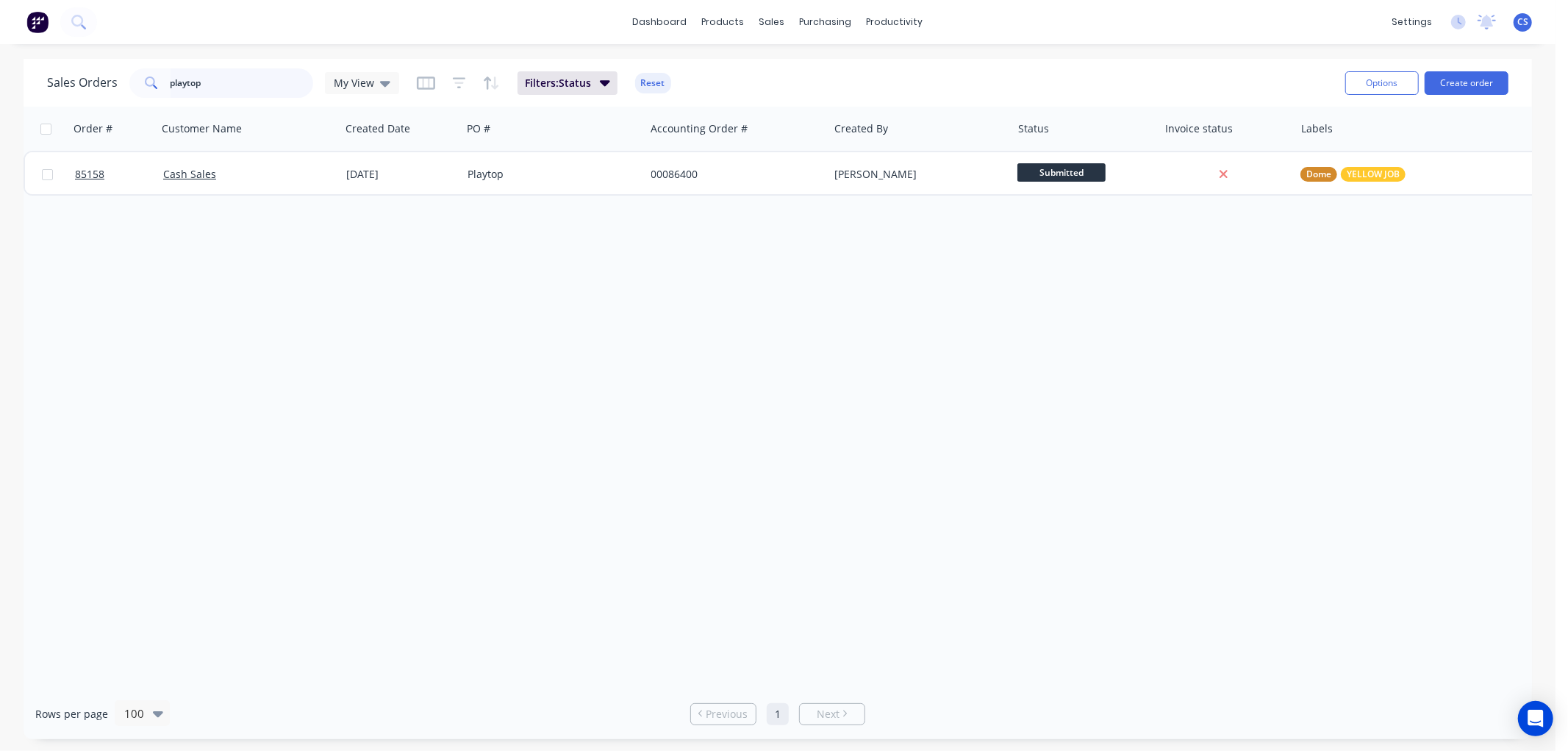
click at [218, 86] on input "playtop" at bounding box center [242, 83] width 144 height 30
paste input "35604"
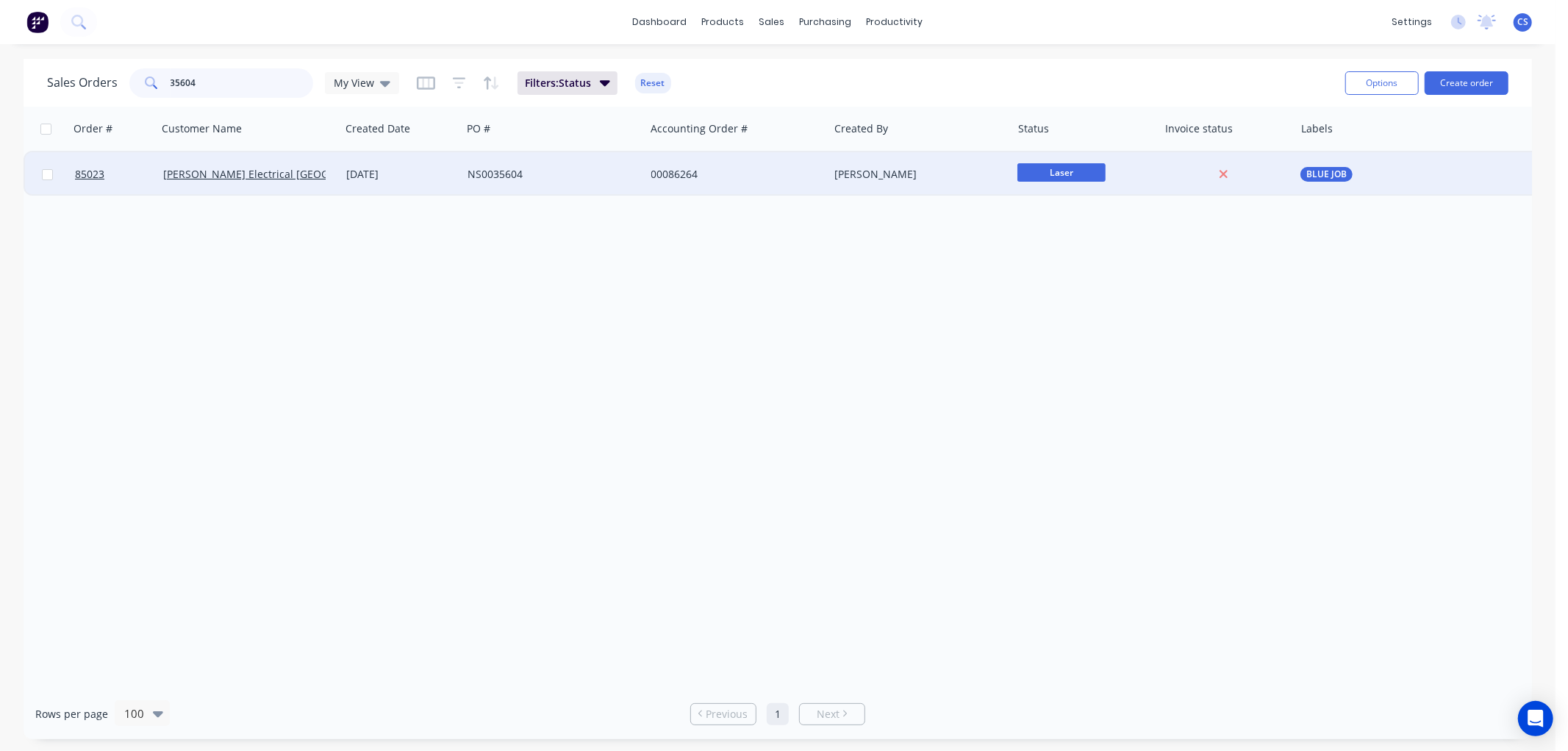
type input "35604"
click at [605, 177] on div "NS0035604" at bounding box center [549, 174] width 163 height 14
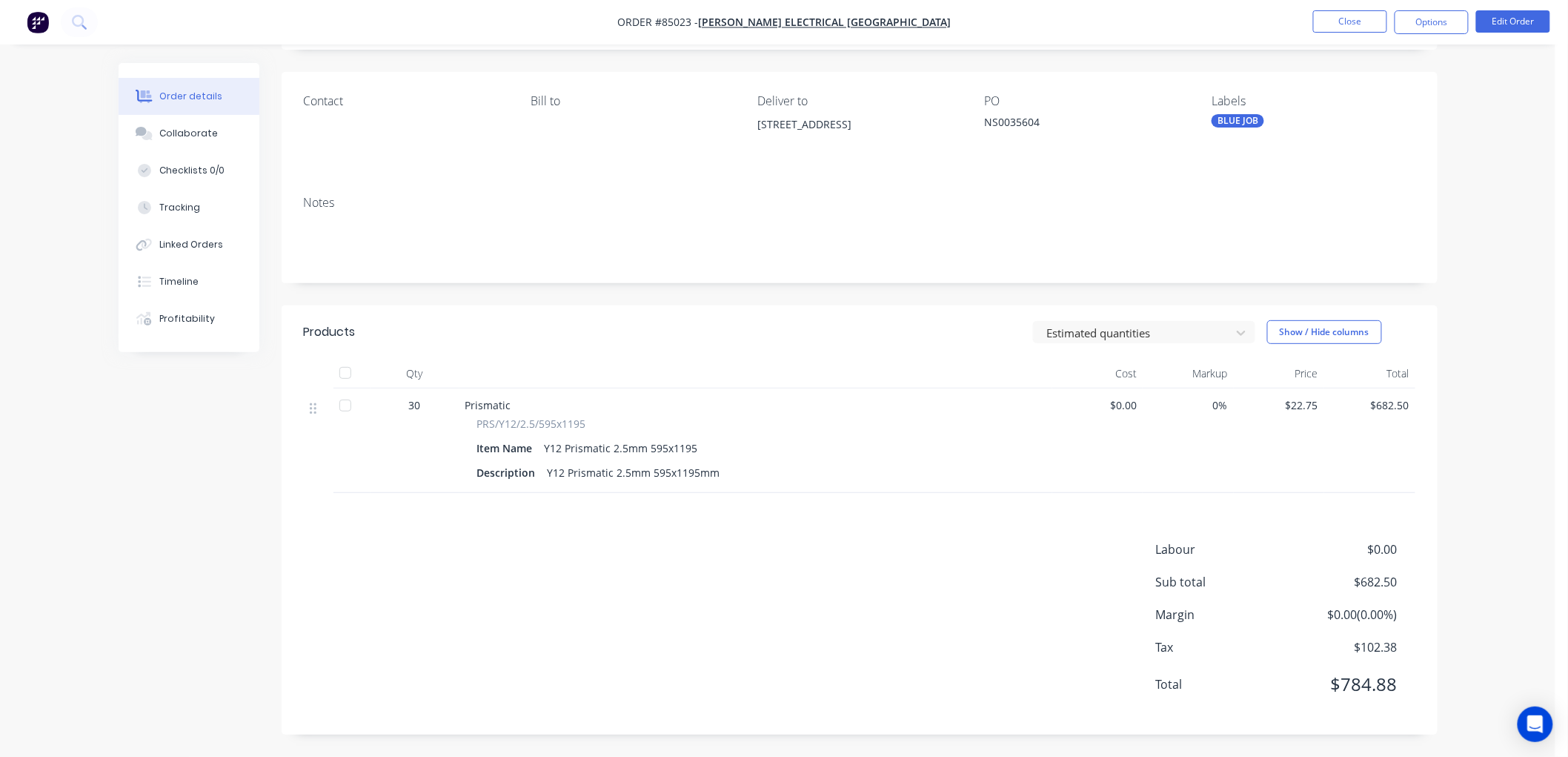
scroll to position [10, 0]
